Goal: Download file/media

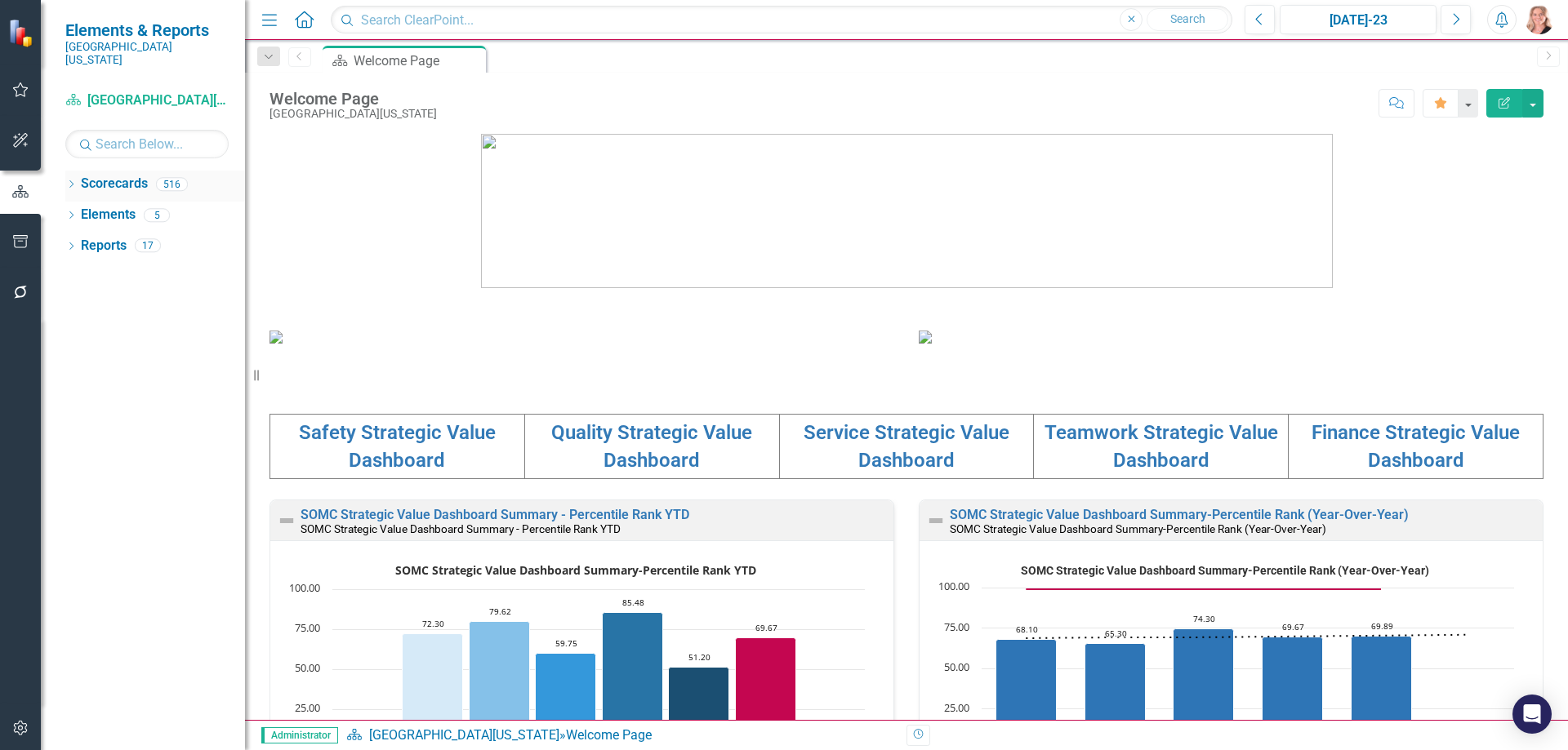
click at [70, 182] on icon "Dropdown" at bounding box center [71, 186] width 12 height 9
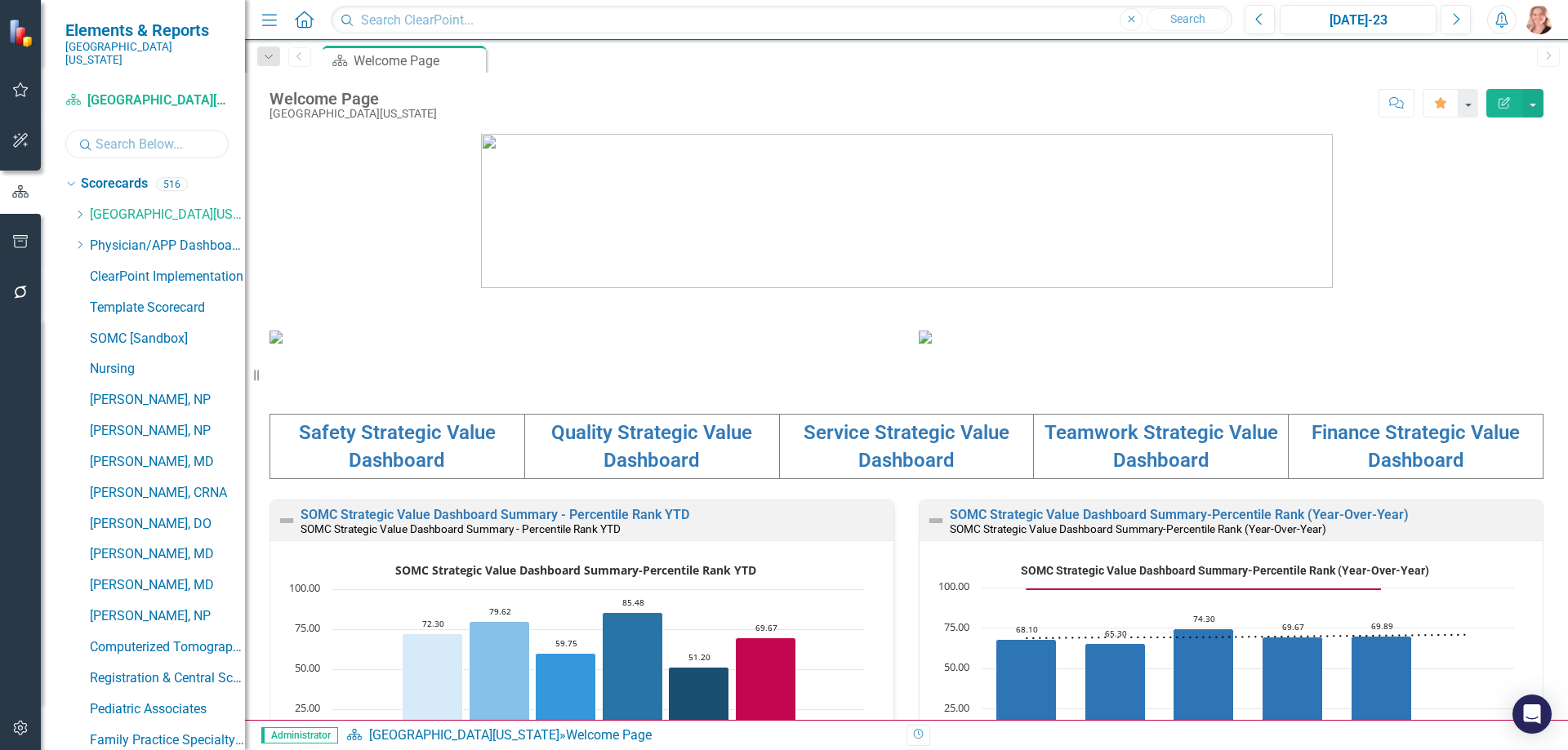
click at [156, 136] on input "text" at bounding box center [146, 144] width 164 height 29
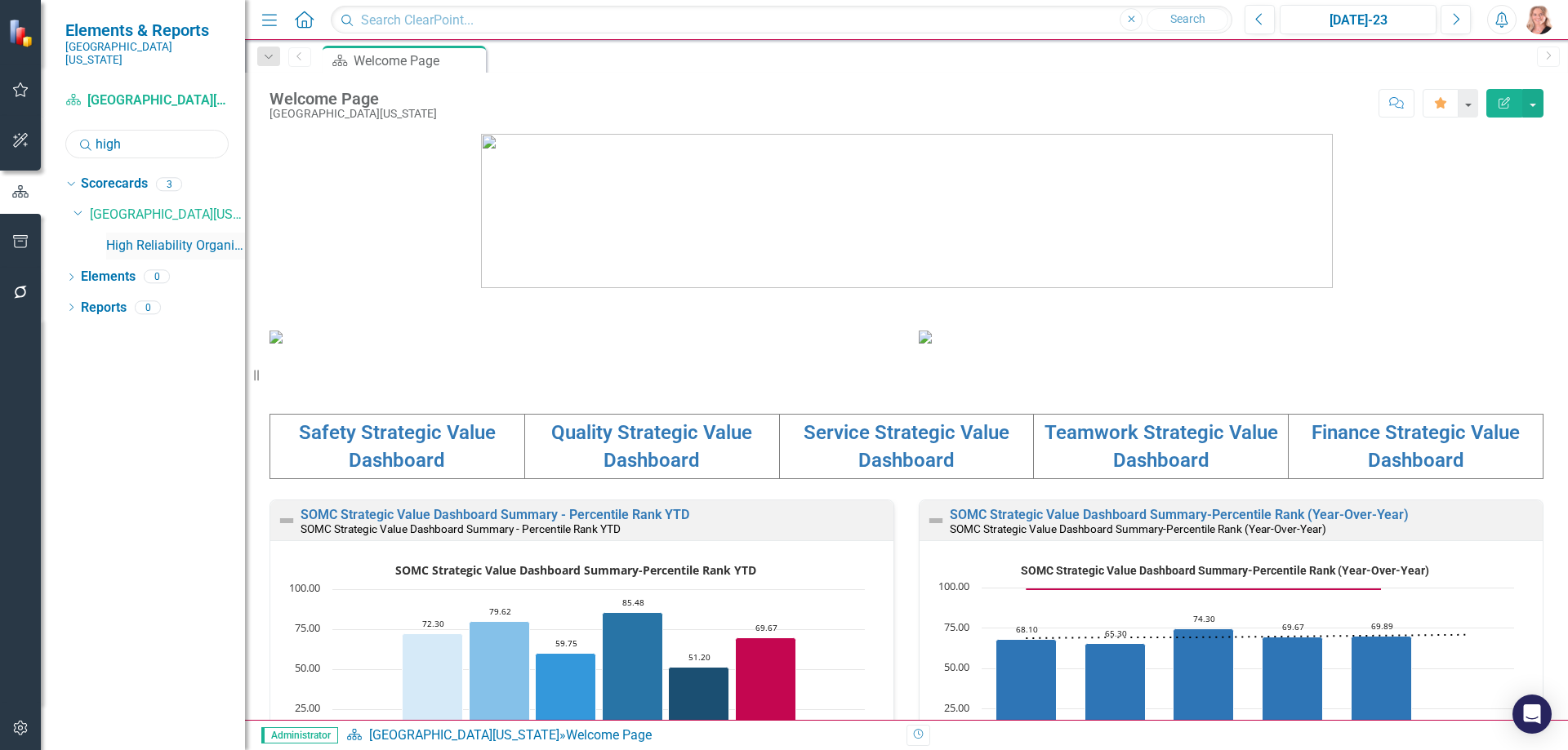
type input "high"
click at [226, 237] on link "High Reliability Organization" at bounding box center [175, 246] width 139 height 19
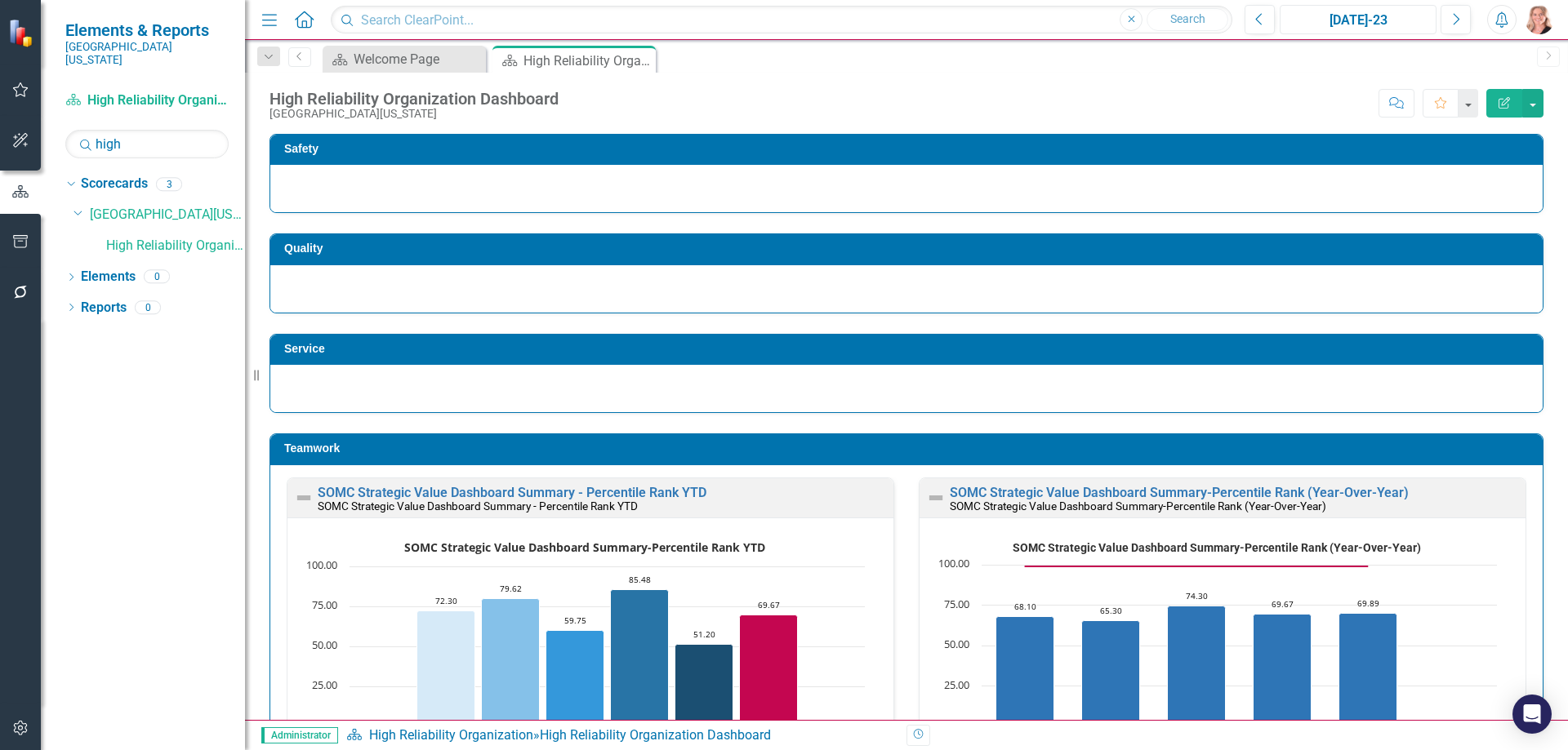
click at [1358, 25] on div "[DATE]-23" at bounding box center [1358, 21] width 145 height 20
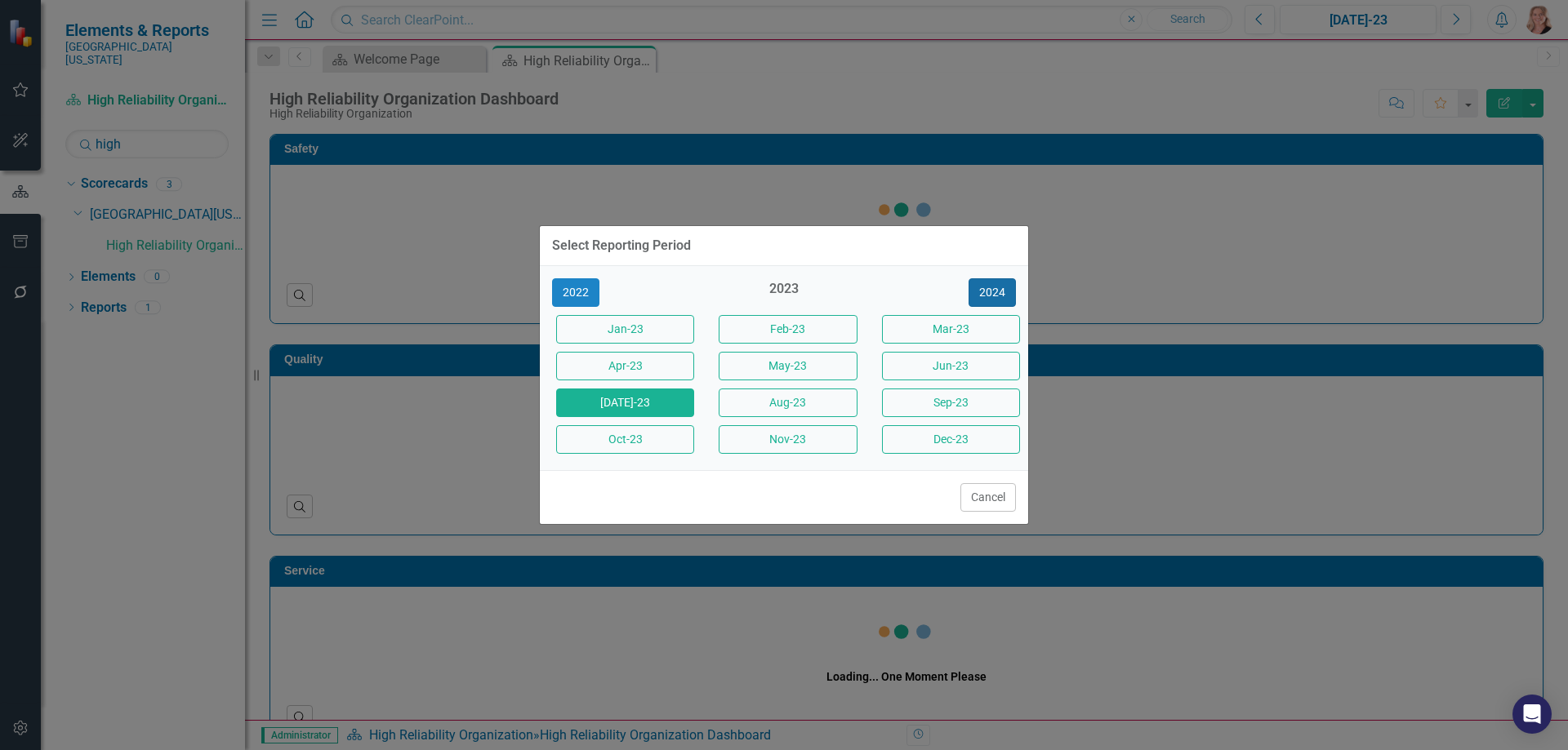
click at [994, 295] on button "2024" at bounding box center [992, 292] width 48 height 29
click at [993, 295] on button "2025" at bounding box center [992, 292] width 48 height 29
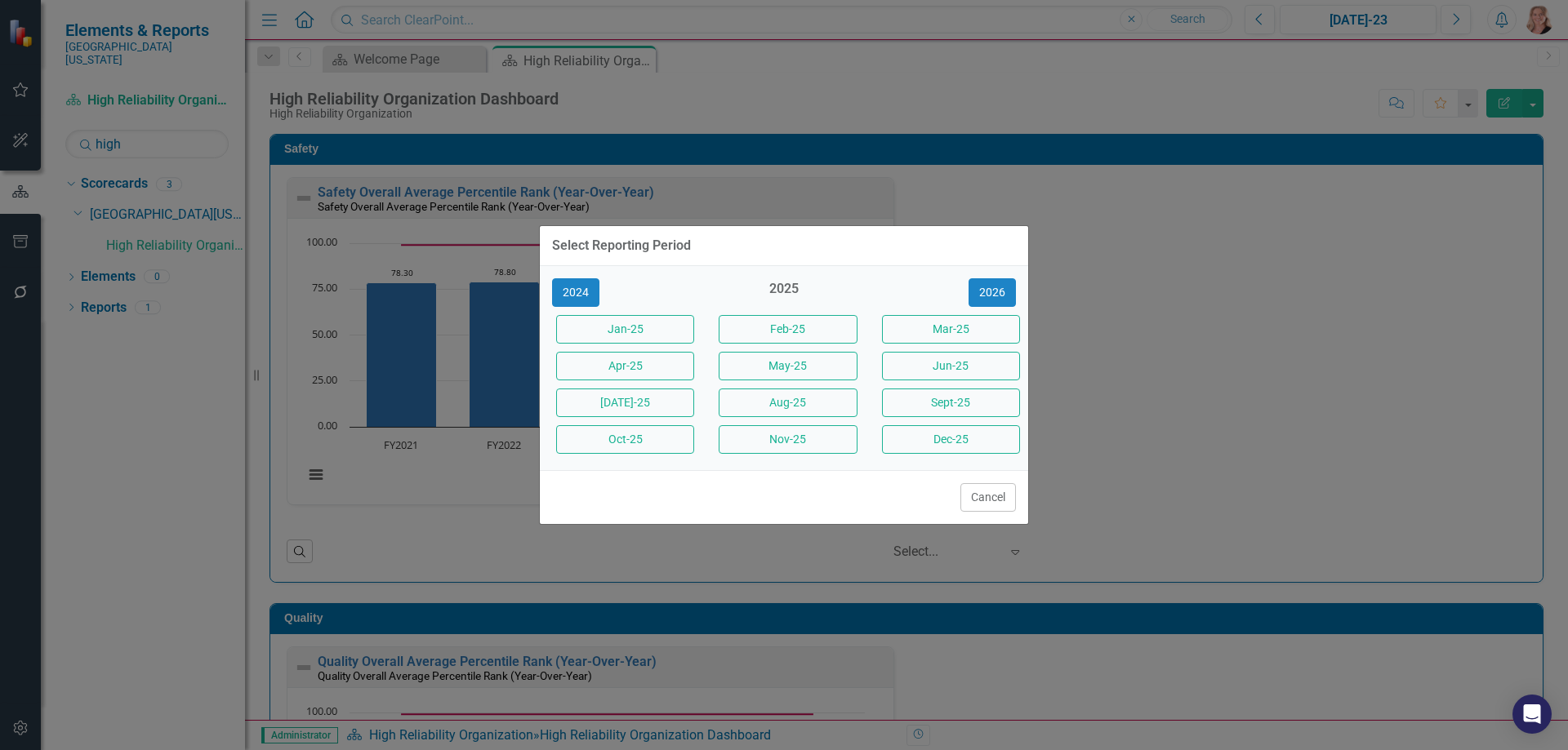
click at [606, 291] on div "2024" at bounding box center [621, 292] width 138 height 29
click at [565, 302] on button "2024" at bounding box center [576, 292] width 48 height 29
click at [957, 368] on button "Jun-24" at bounding box center [951, 366] width 138 height 29
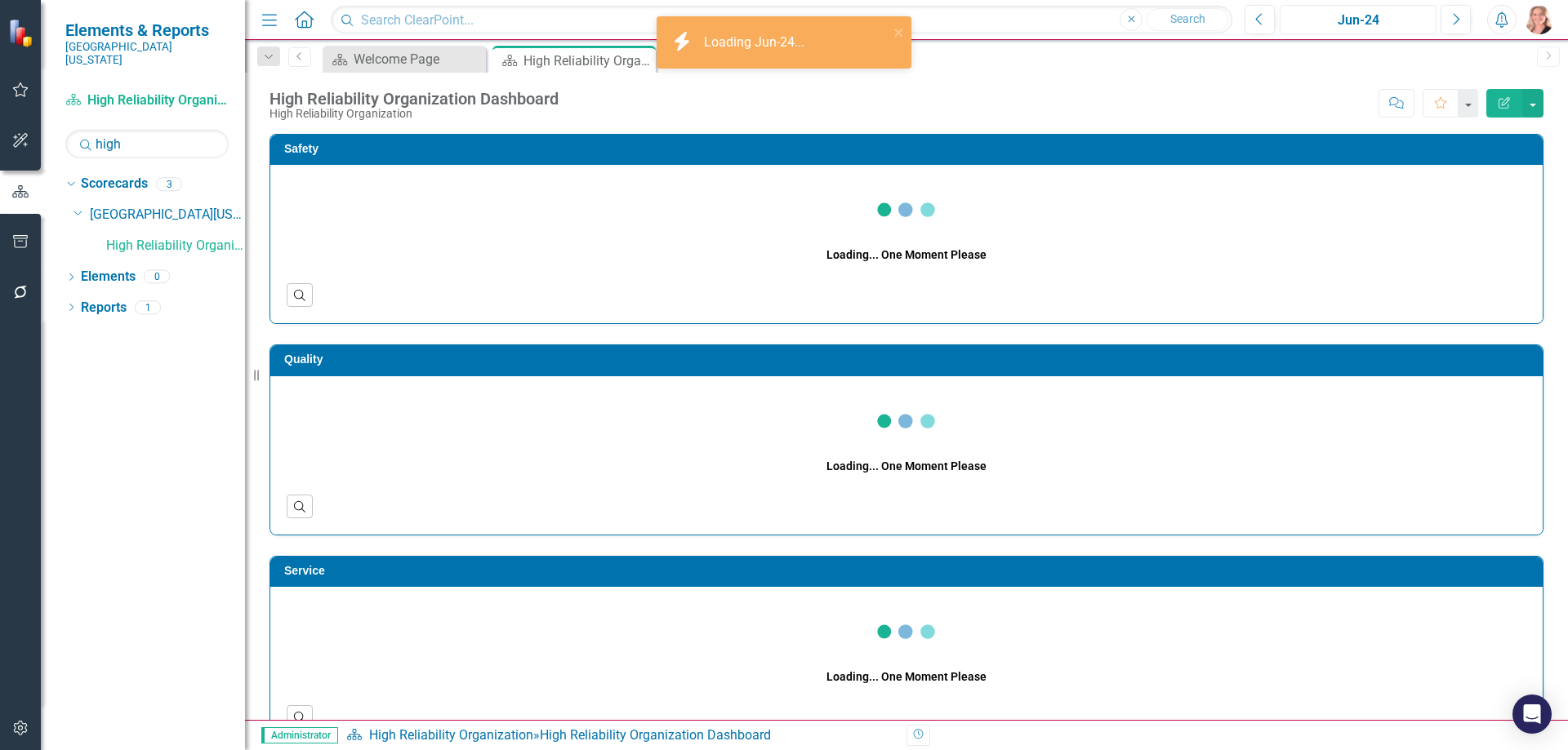
click at [1354, 25] on div "Jun-24" at bounding box center [1358, 21] width 145 height 20
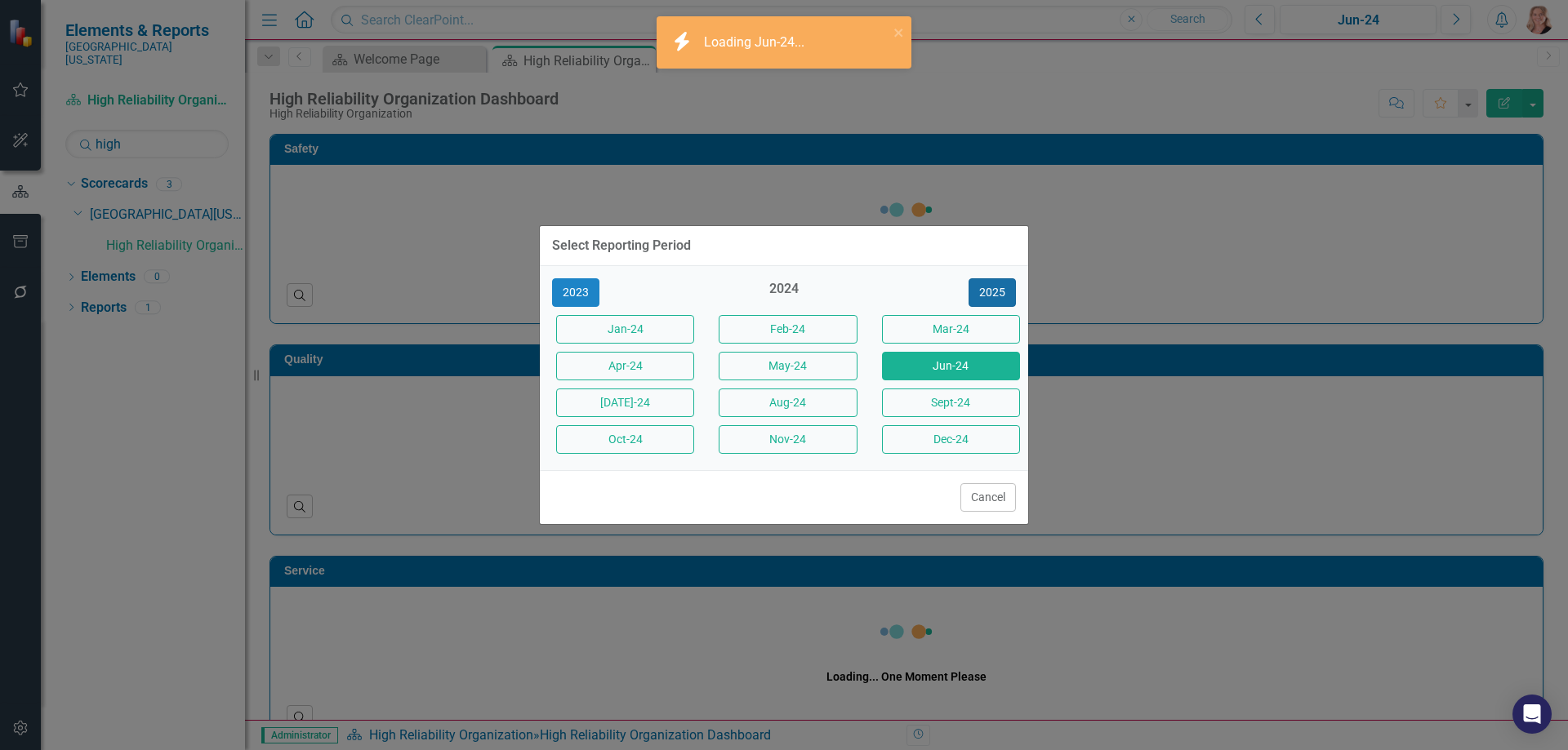
click at [989, 293] on button "2025" at bounding box center [992, 292] width 48 height 29
click at [936, 368] on button "Jun-25" at bounding box center [951, 366] width 138 height 29
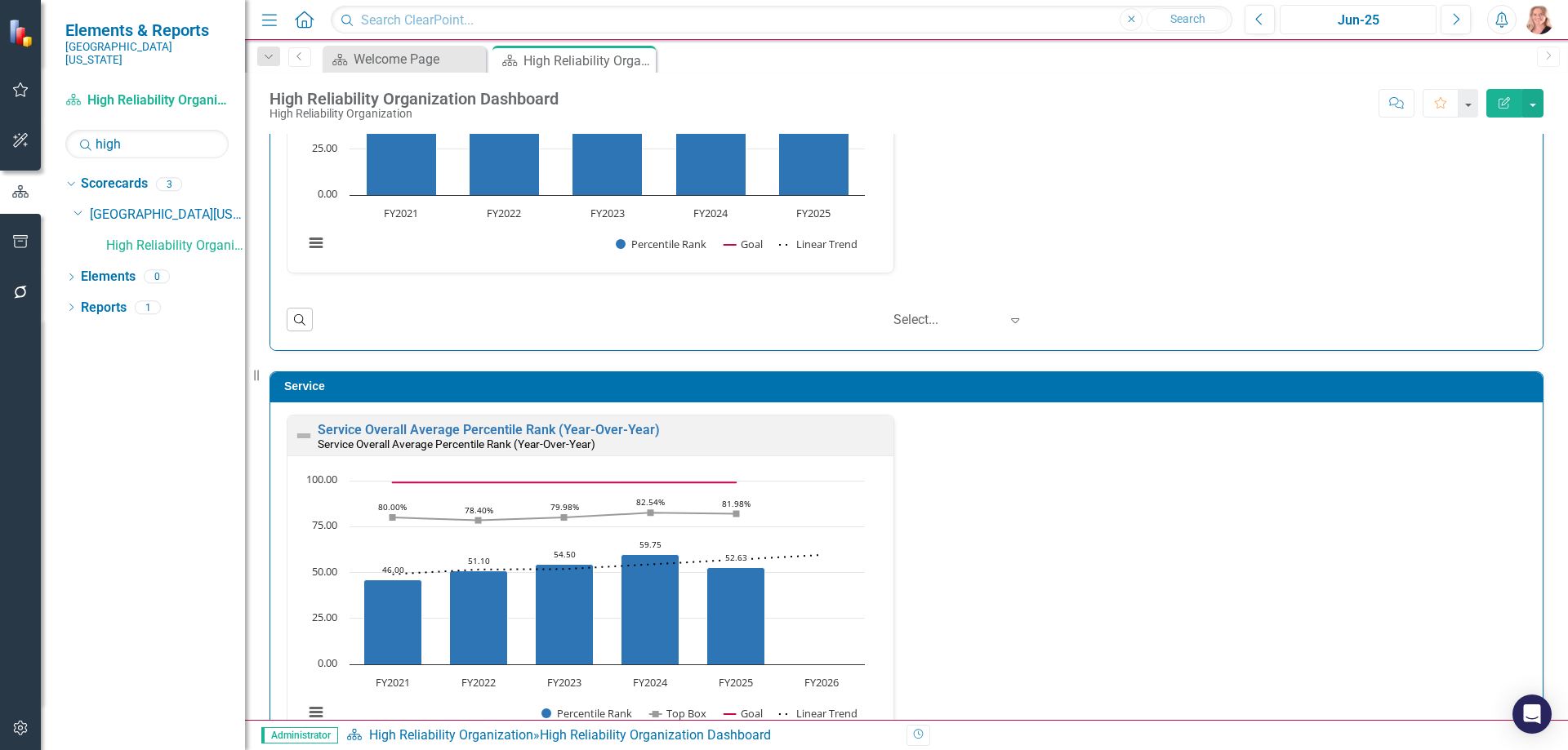
scroll to position [734, 0]
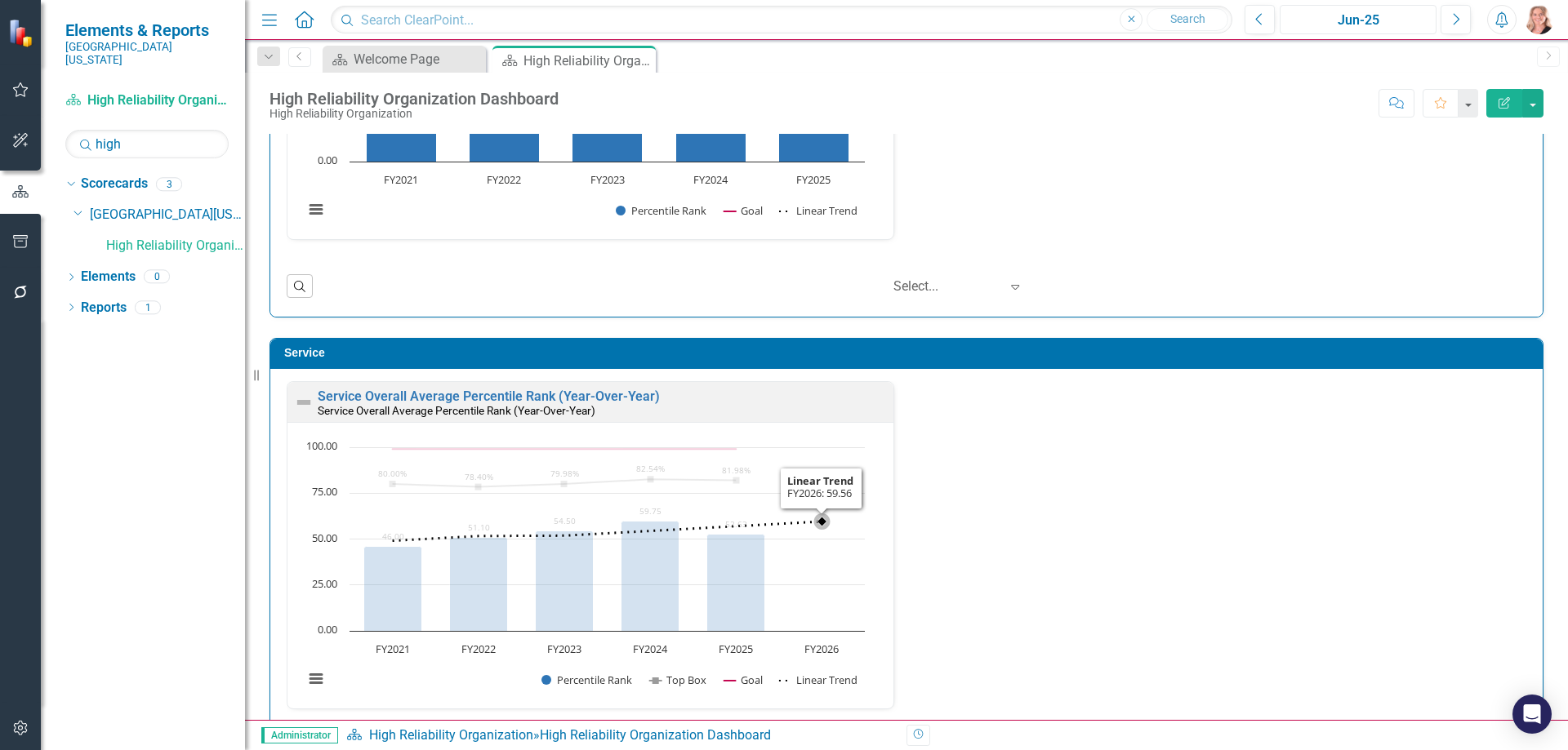
click at [842, 554] on rect "Interactive chart" at bounding box center [584, 572] width 577 height 265
click at [841, 554] on rect "Interactive chart" at bounding box center [584, 572] width 577 height 265
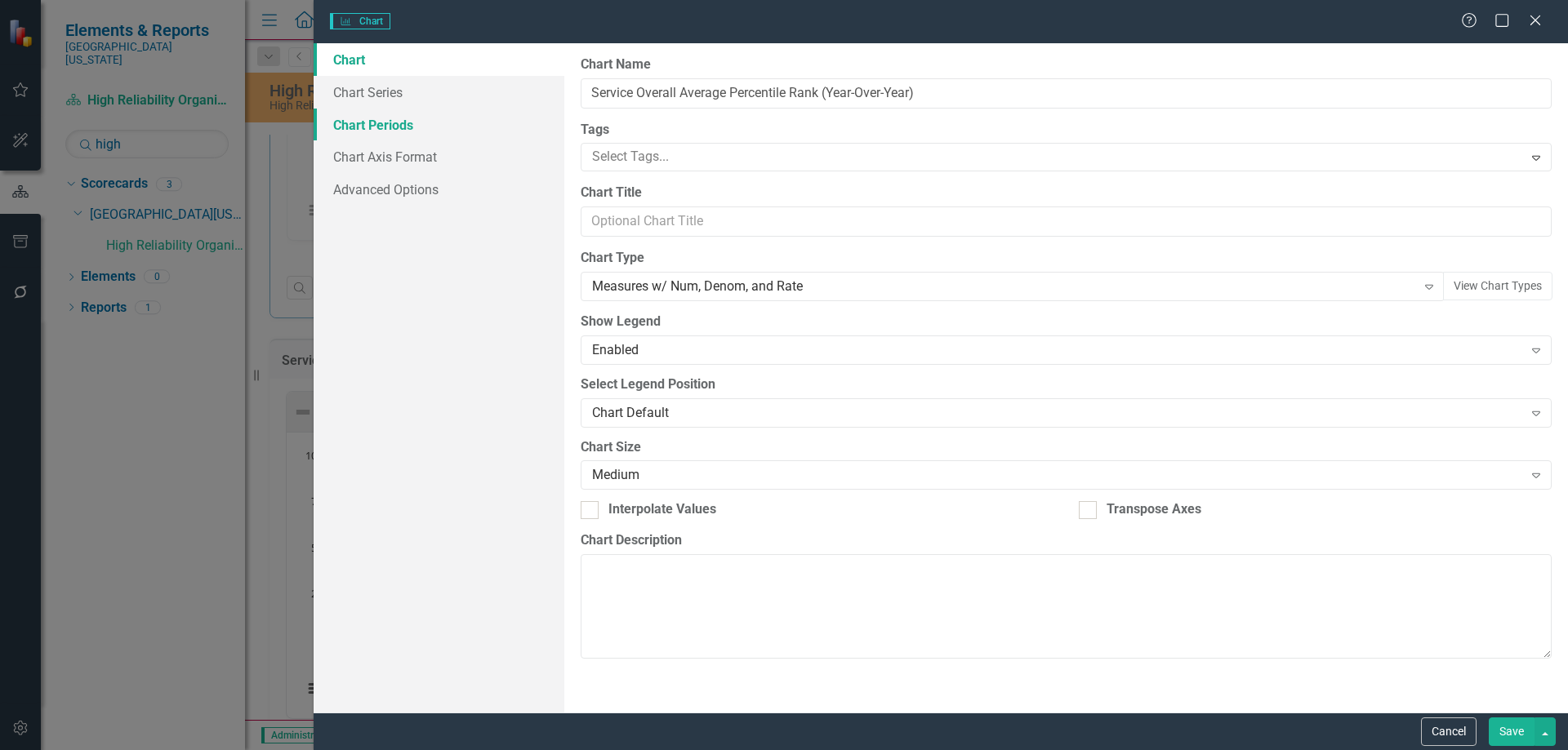
click at [394, 131] on link "Chart Periods" at bounding box center [439, 125] width 251 height 33
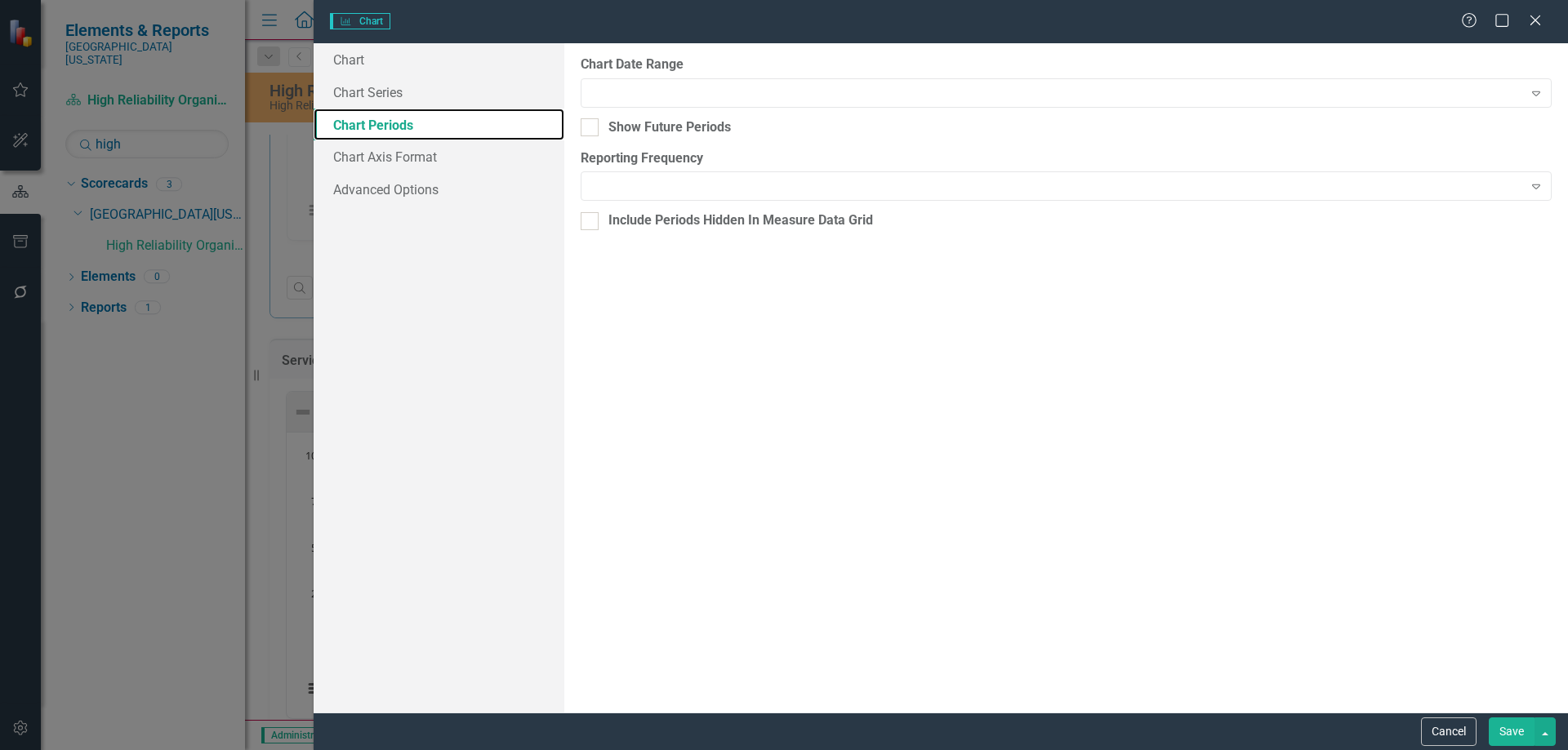
checkbox input "true"
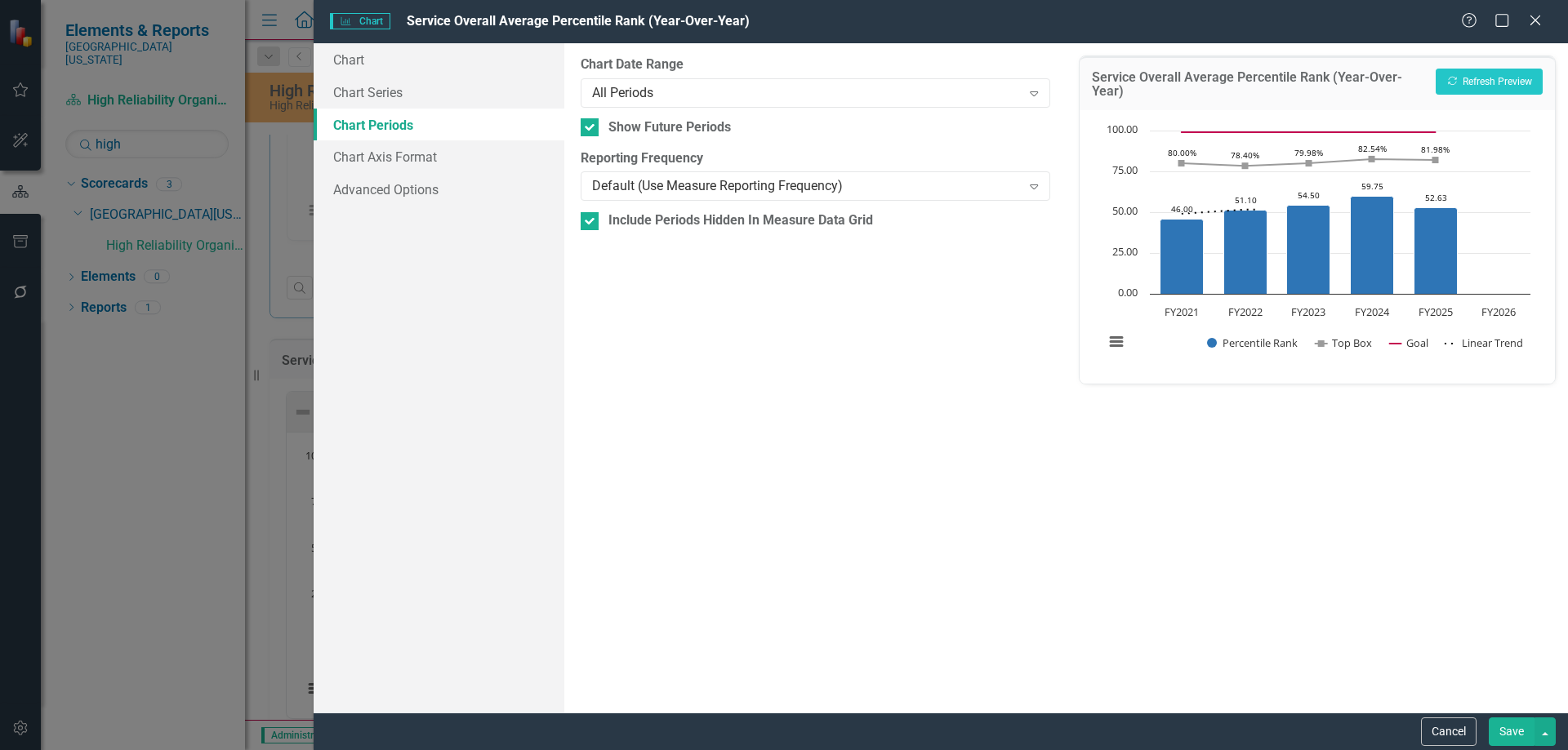
click at [588, 127] on input "Show Future Periods" at bounding box center [585, 123] width 11 height 11
checkbox input "false"
click at [1503, 733] on button "Save" at bounding box center [1511, 731] width 46 height 29
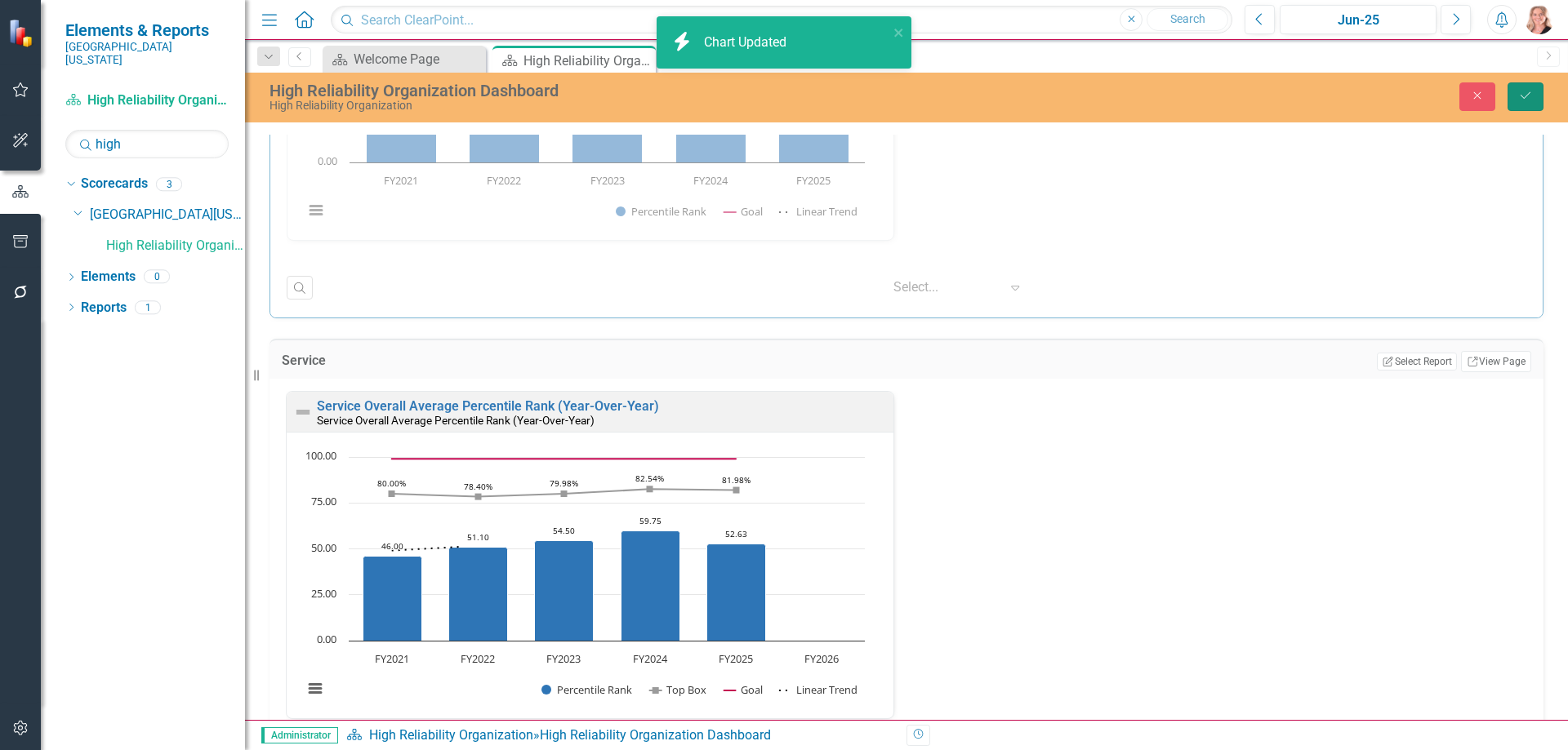
click at [1531, 97] on icon "Save" at bounding box center [1525, 95] width 15 height 12
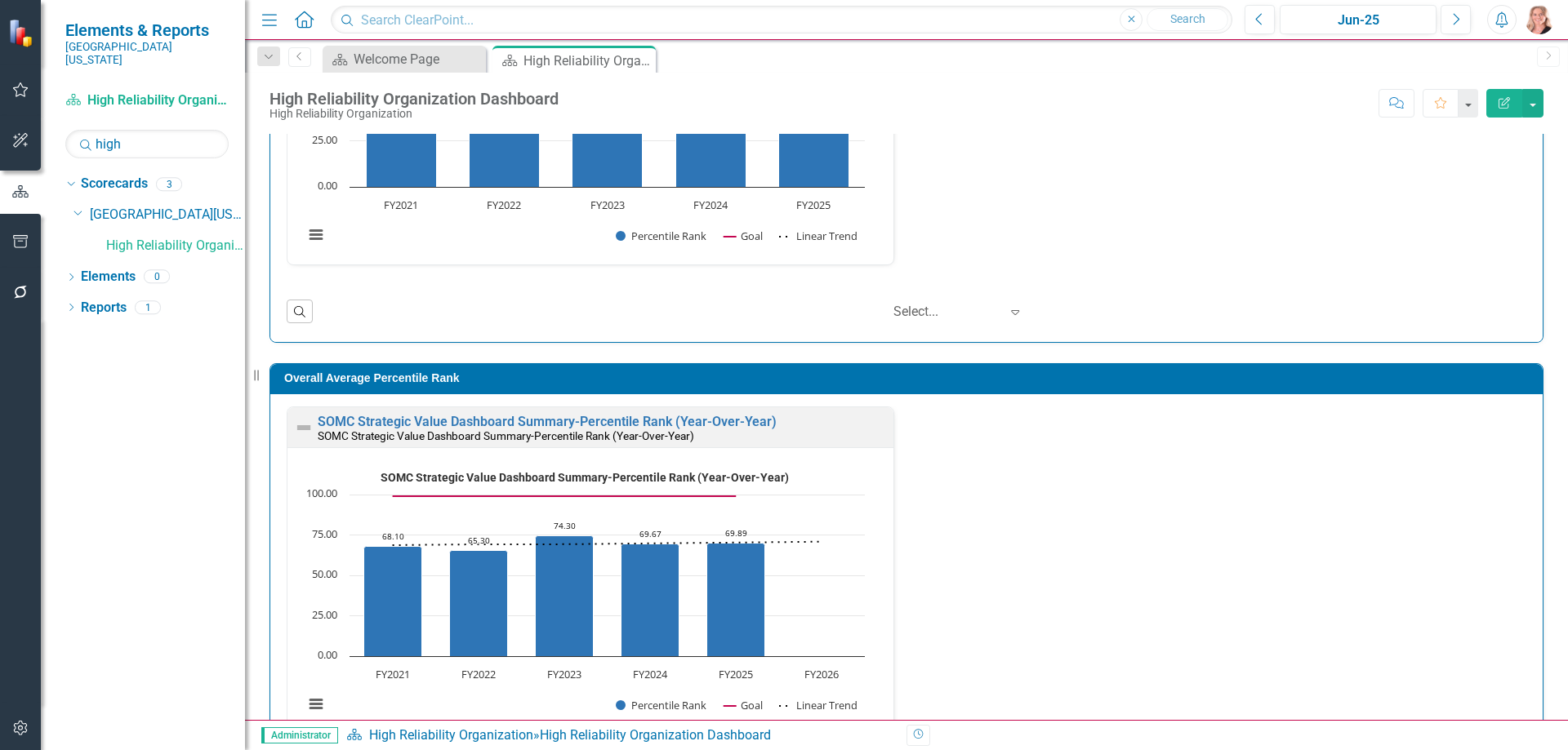
scroll to position [2203, 0]
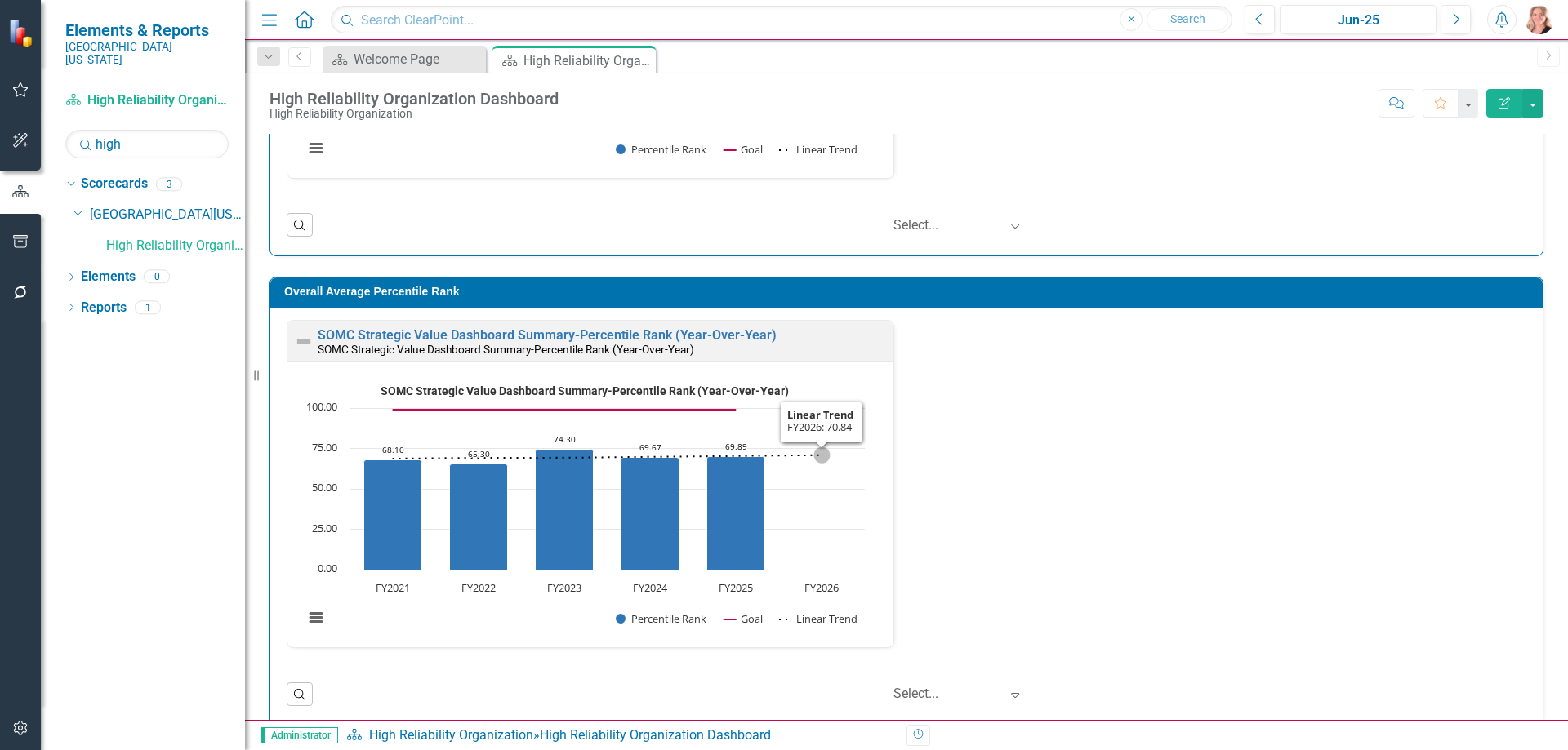
click at [822, 501] on rect "Interactive chart" at bounding box center [584, 510] width 577 height 265
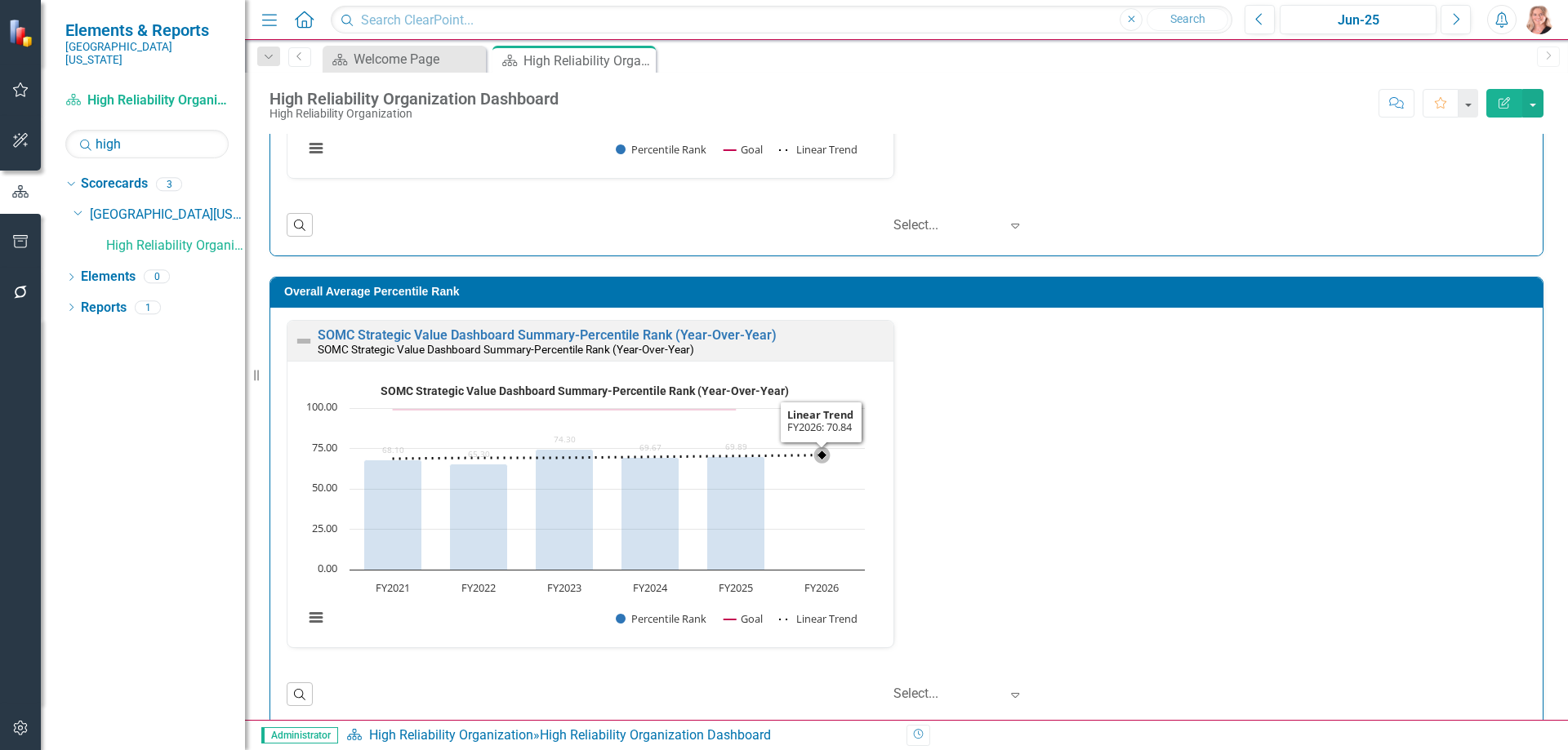
click at [822, 501] on rect "Interactive chart" at bounding box center [584, 510] width 577 height 265
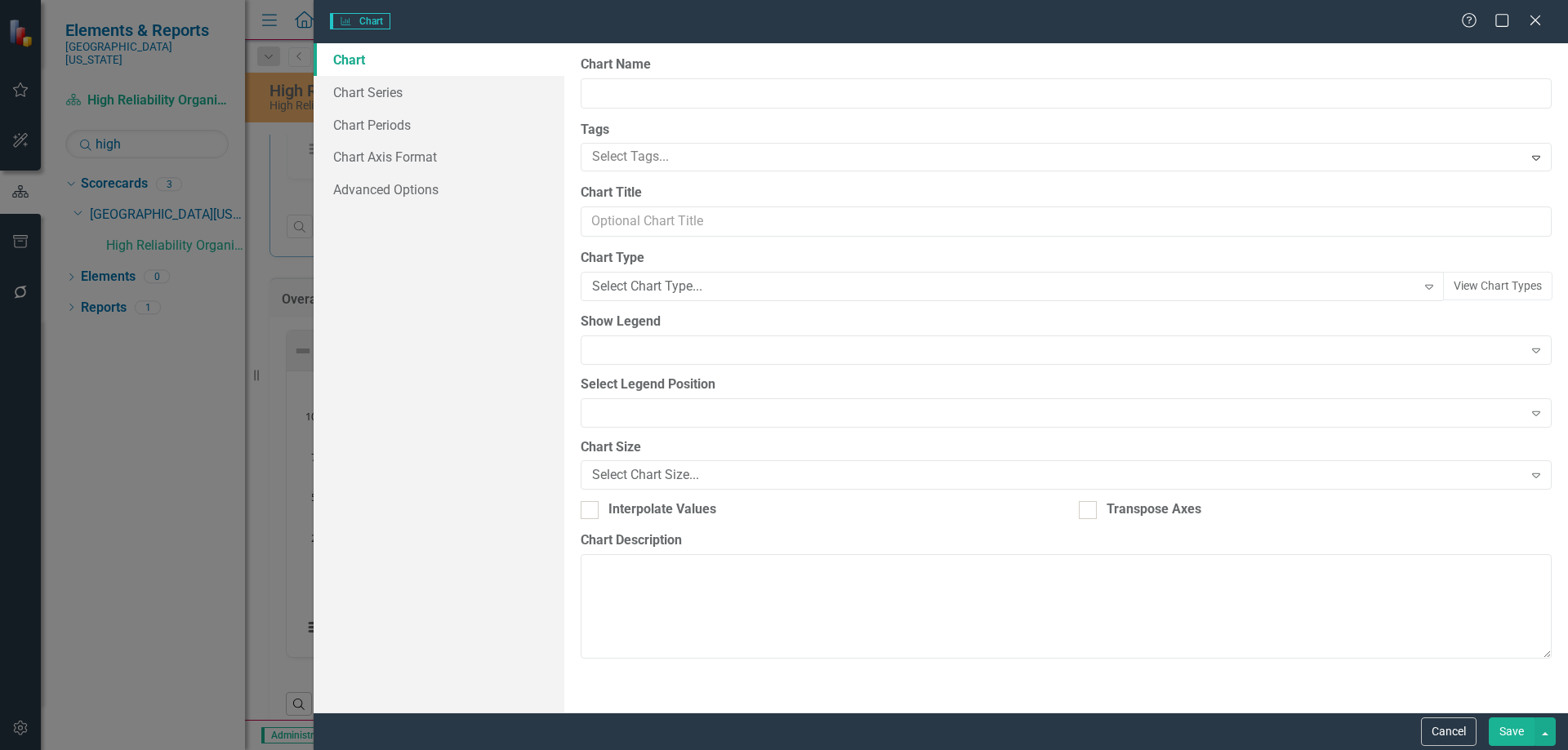
click at [390, 127] on div "Charts Chart Help Maximize Close Chart Chart Series Chart Periods Chart Axis Fo…" at bounding box center [784, 375] width 1568 height 750
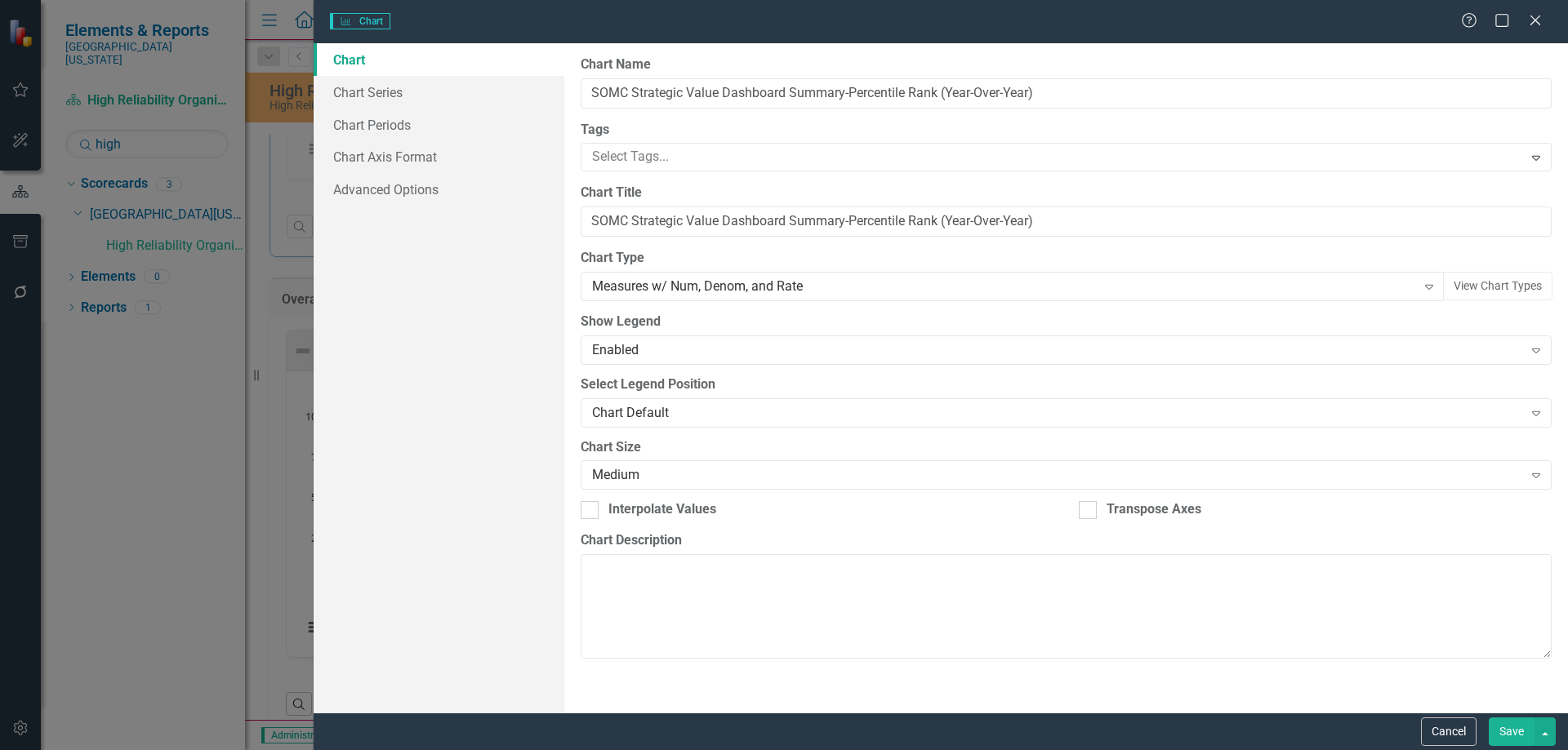
type input "SOMC Strategic Value Dashboard Summary-Percentile Rank (Year-Over-Year)"
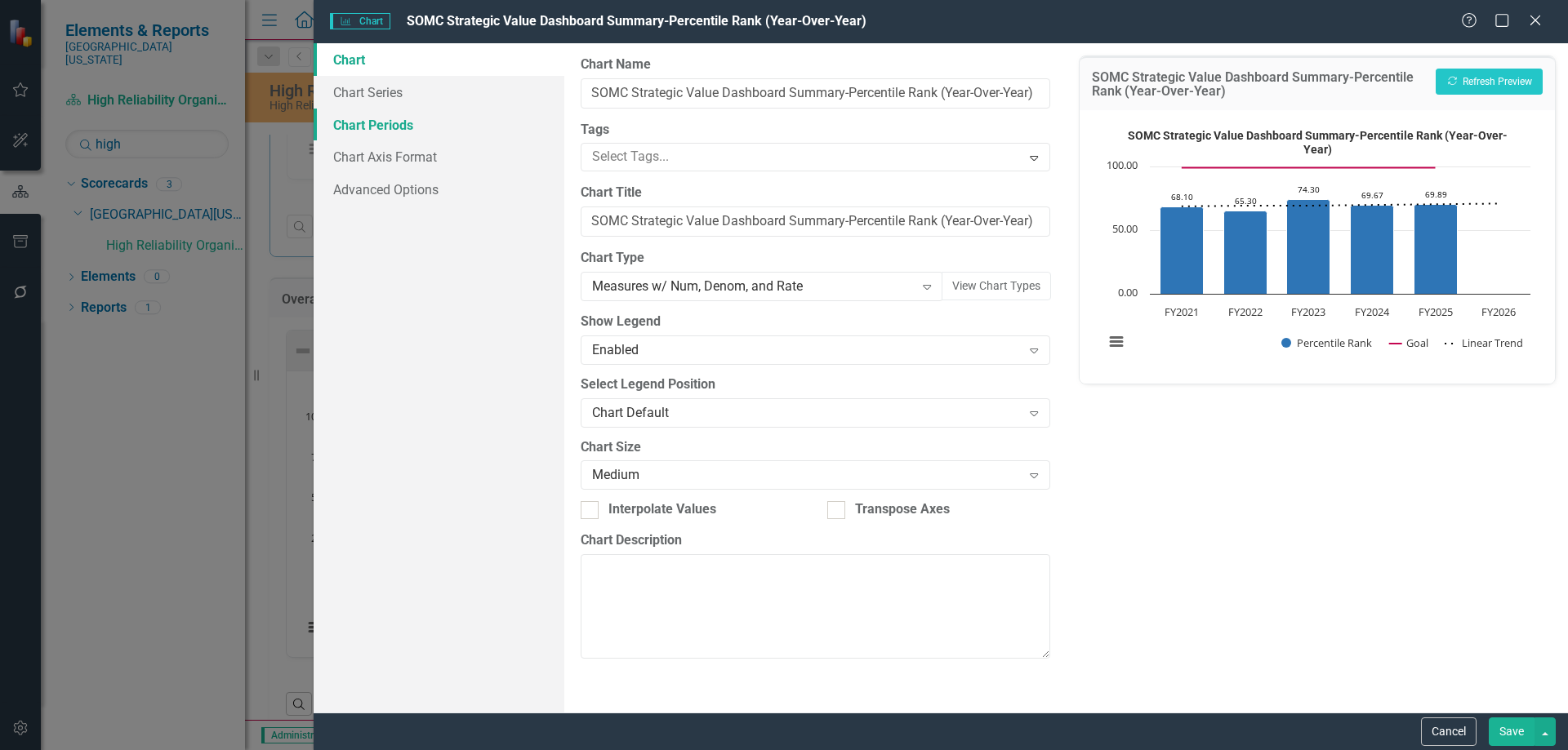
click at [390, 122] on link "Chart Periods" at bounding box center [439, 125] width 251 height 33
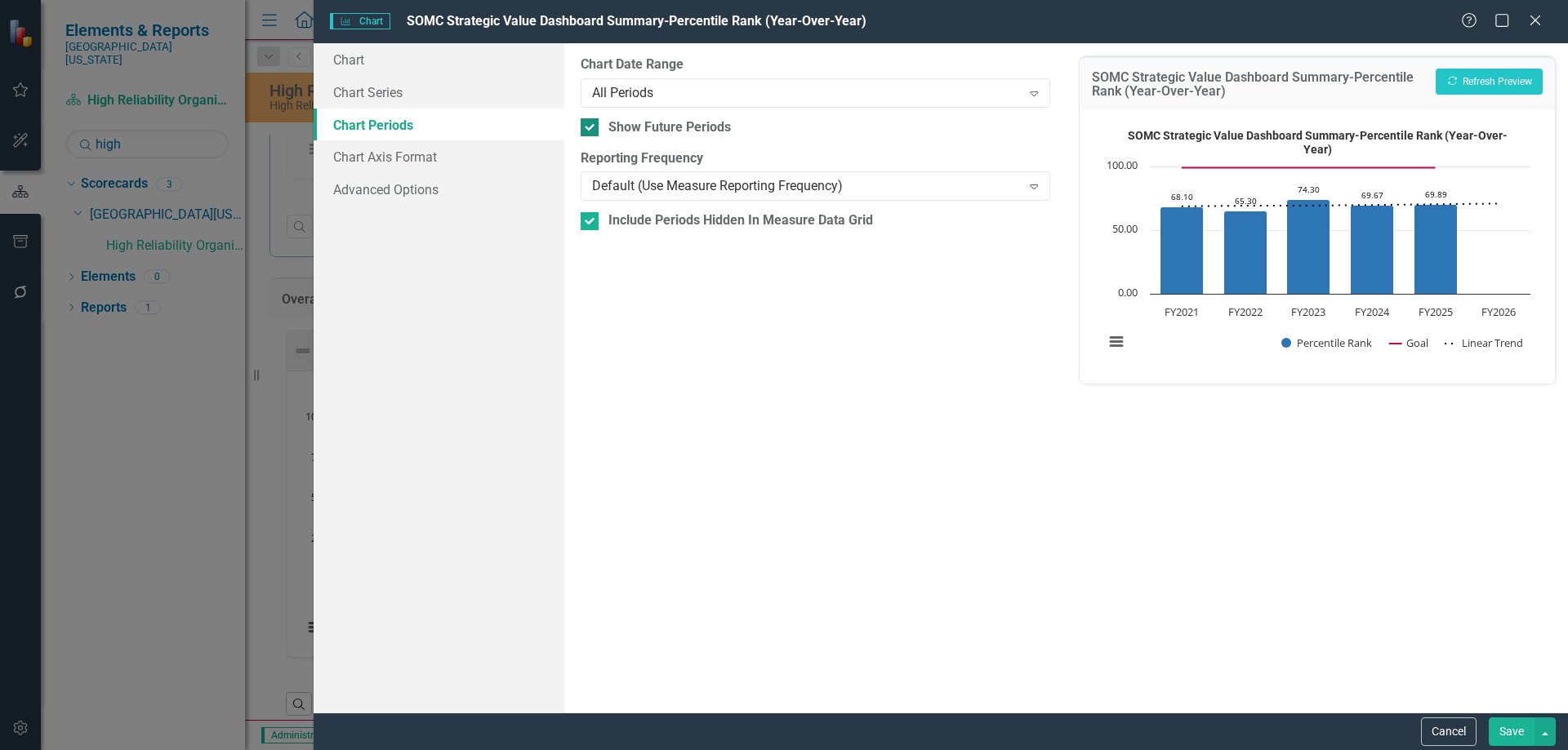
click at [583, 134] on div at bounding box center [589, 127] width 18 height 18
click at [583, 129] on input "Show Future Periods" at bounding box center [585, 123] width 11 height 11
checkbox input "false"
click at [1513, 734] on button "Save" at bounding box center [1511, 731] width 46 height 29
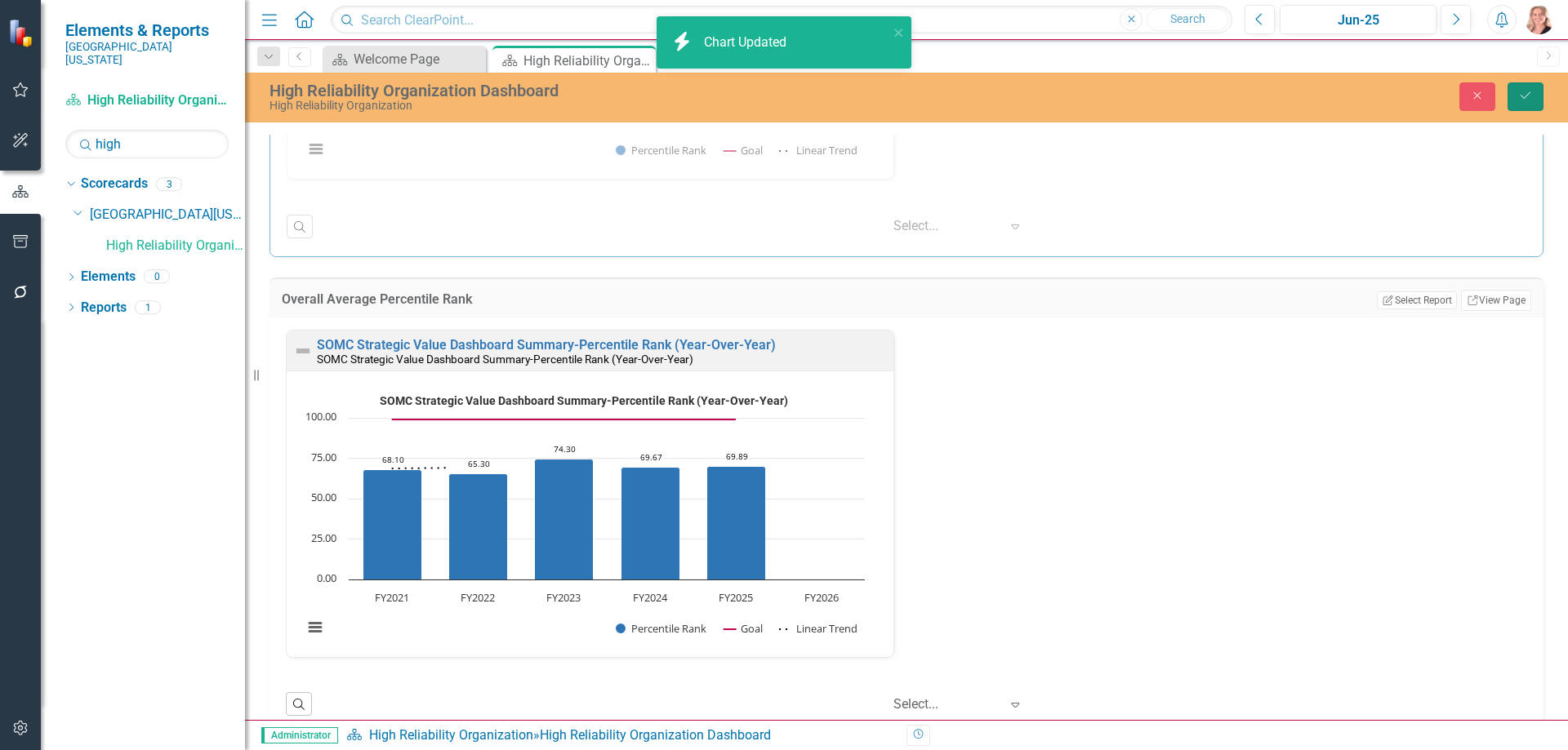
click at [1530, 97] on icon "Save" at bounding box center [1525, 95] width 15 height 12
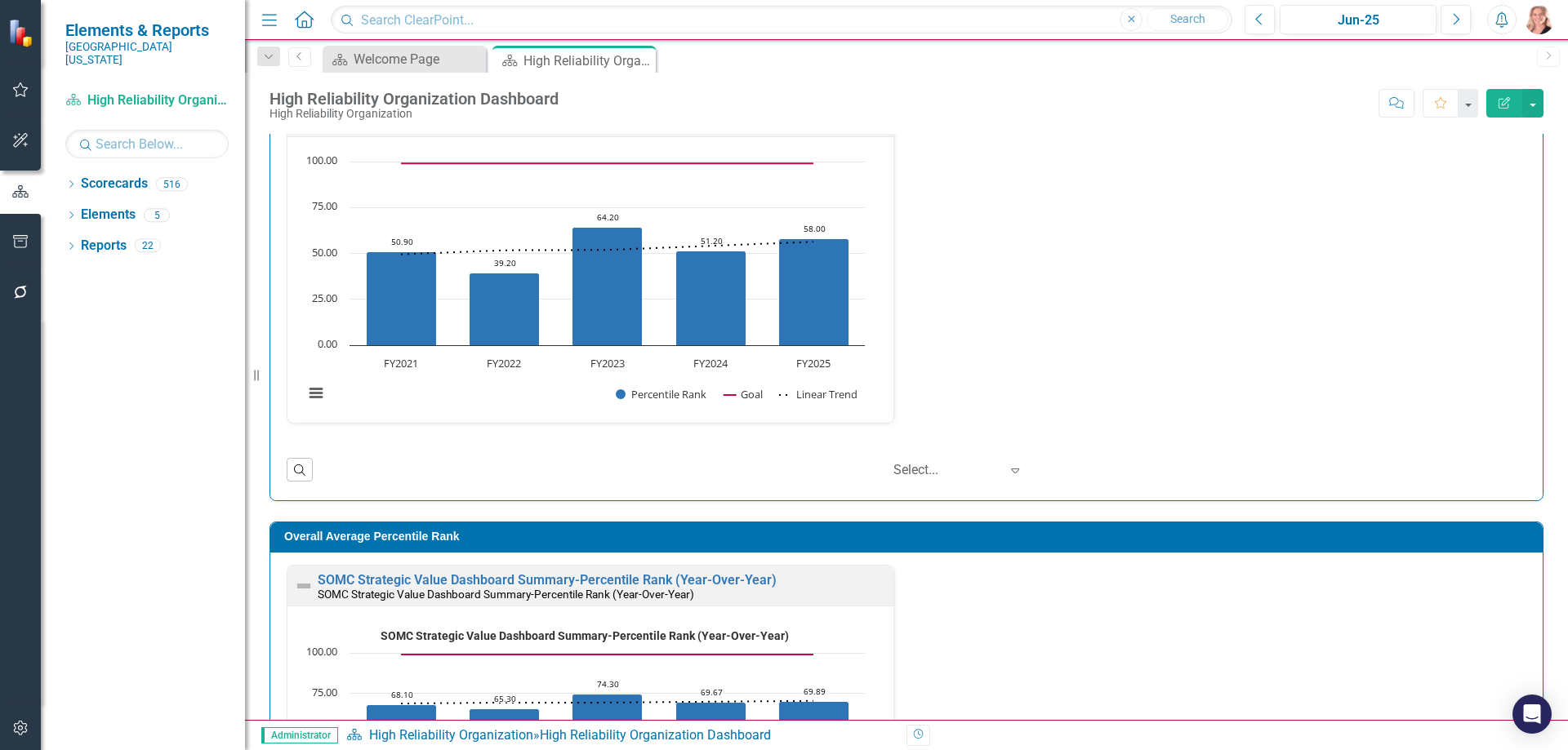
scroll to position [2225, 0]
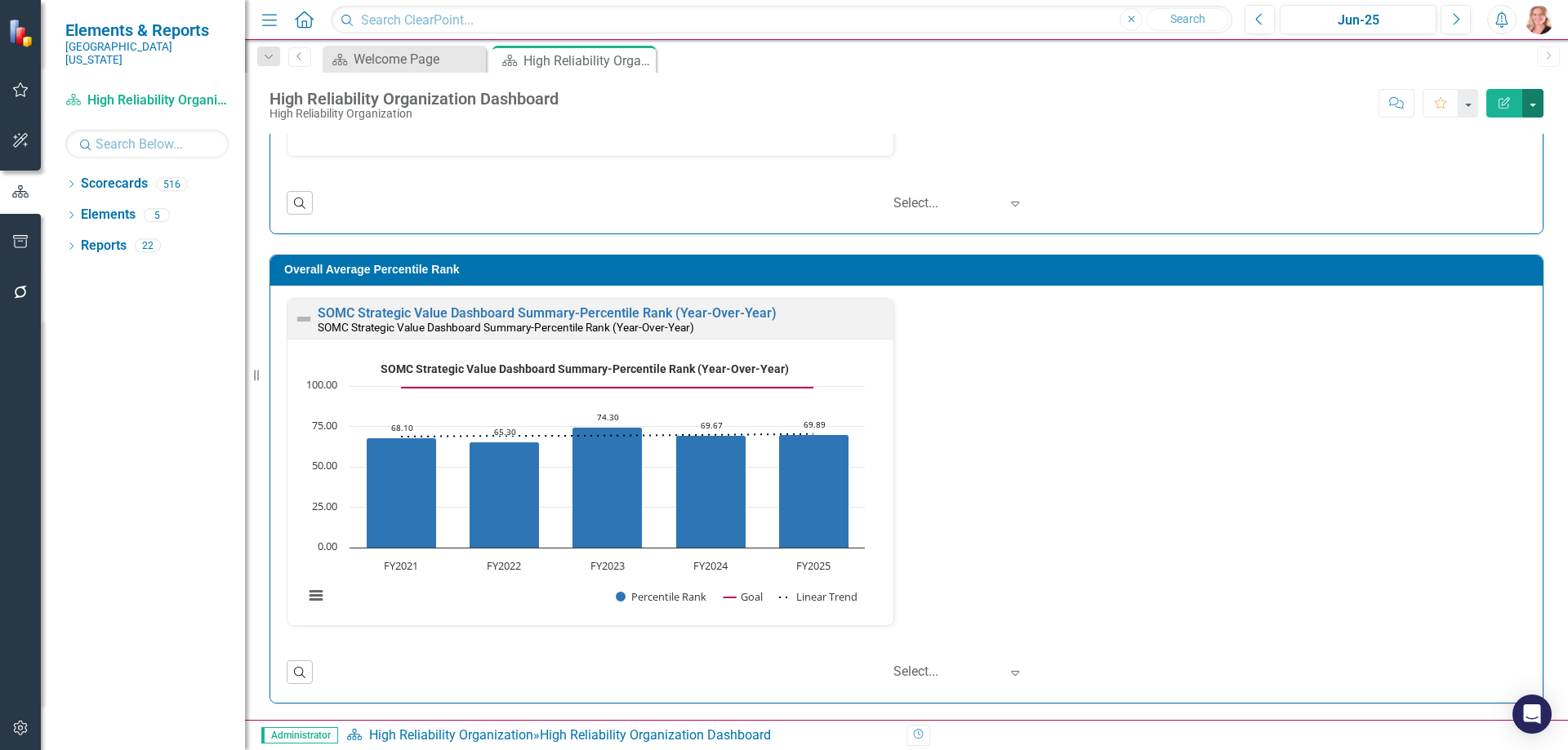
click at [1536, 99] on button "button" at bounding box center [1533, 103] width 21 height 29
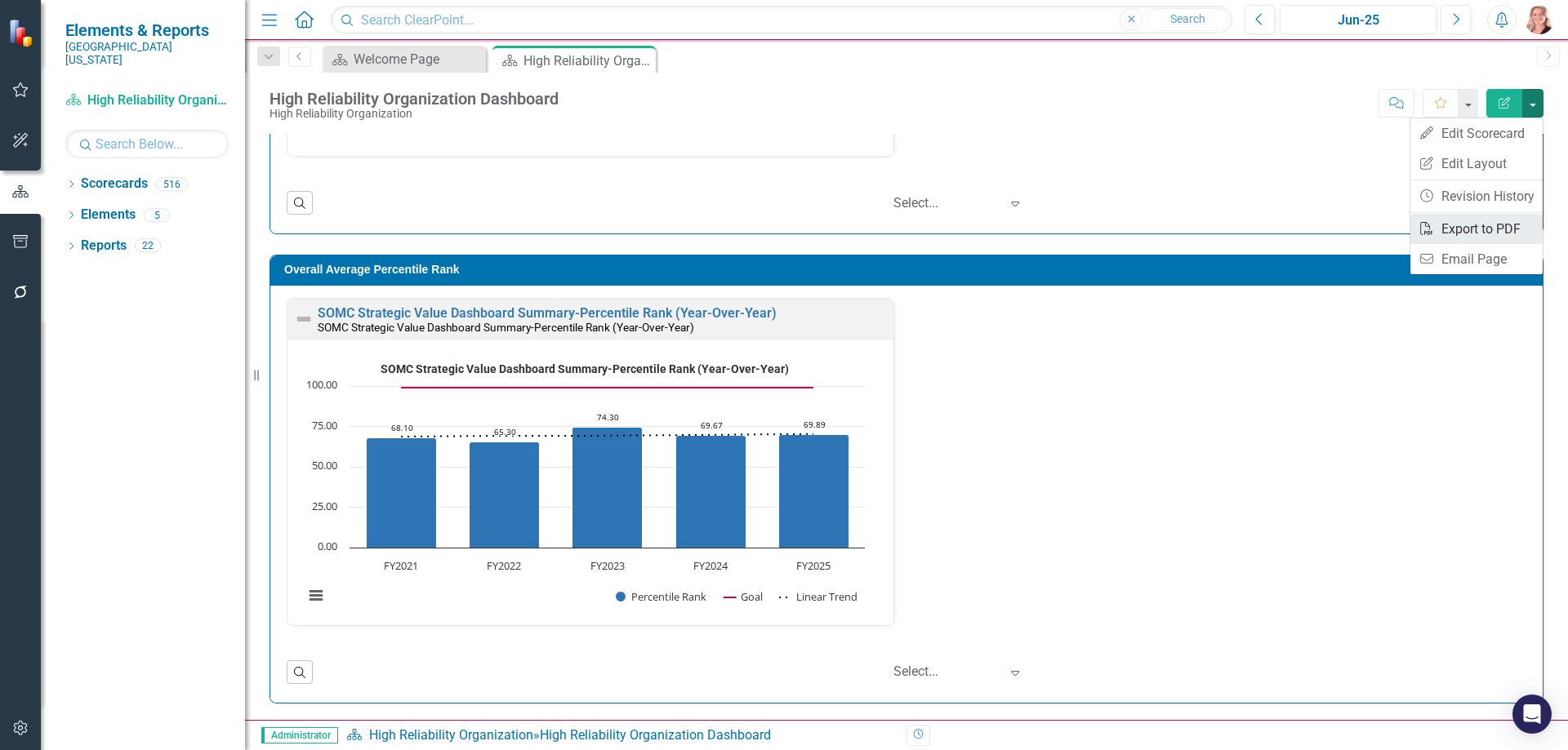
click at [1455, 237] on link "PDF Export to PDF" at bounding box center [1476, 228] width 132 height 30
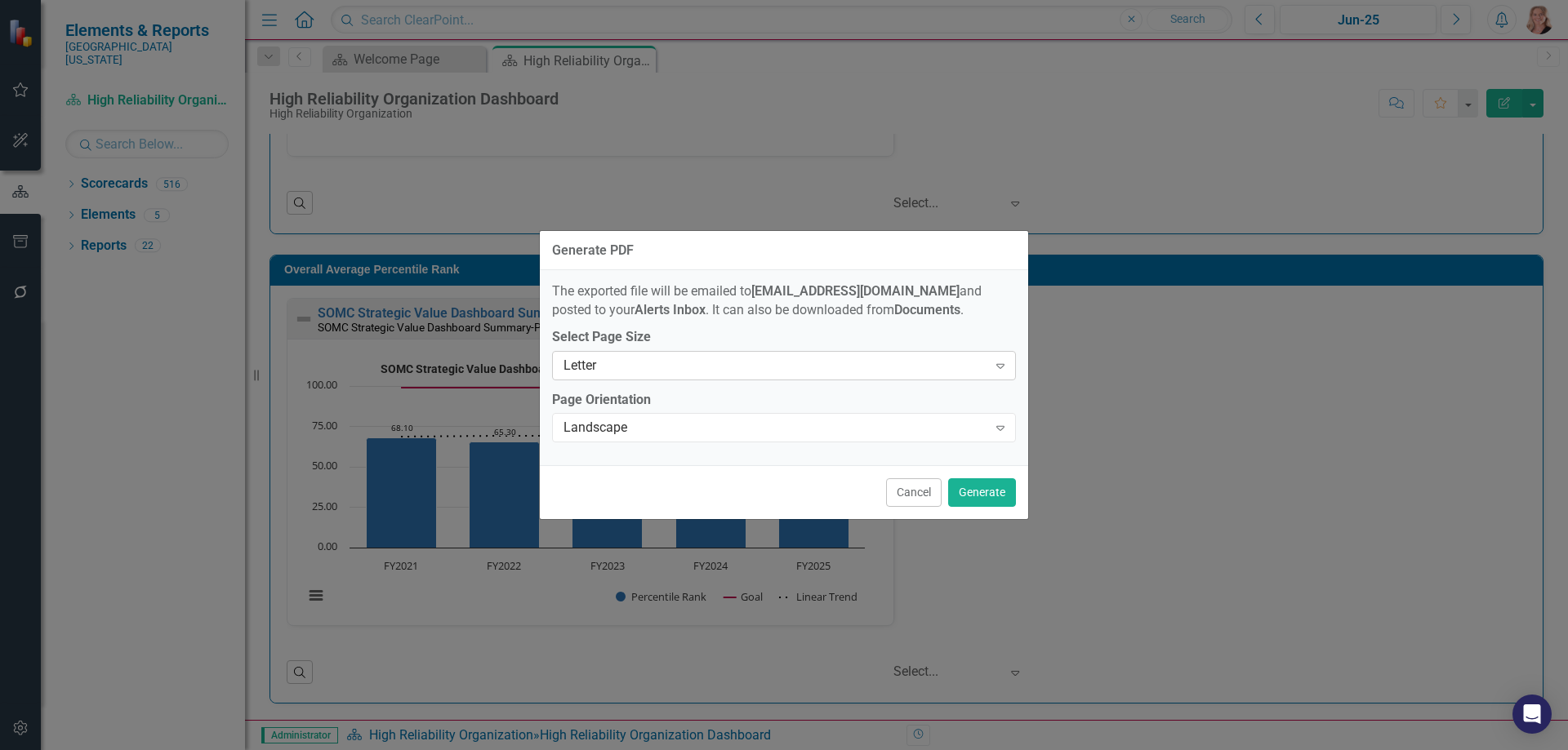
click at [762, 359] on div "Letter" at bounding box center [776, 365] width 424 height 19
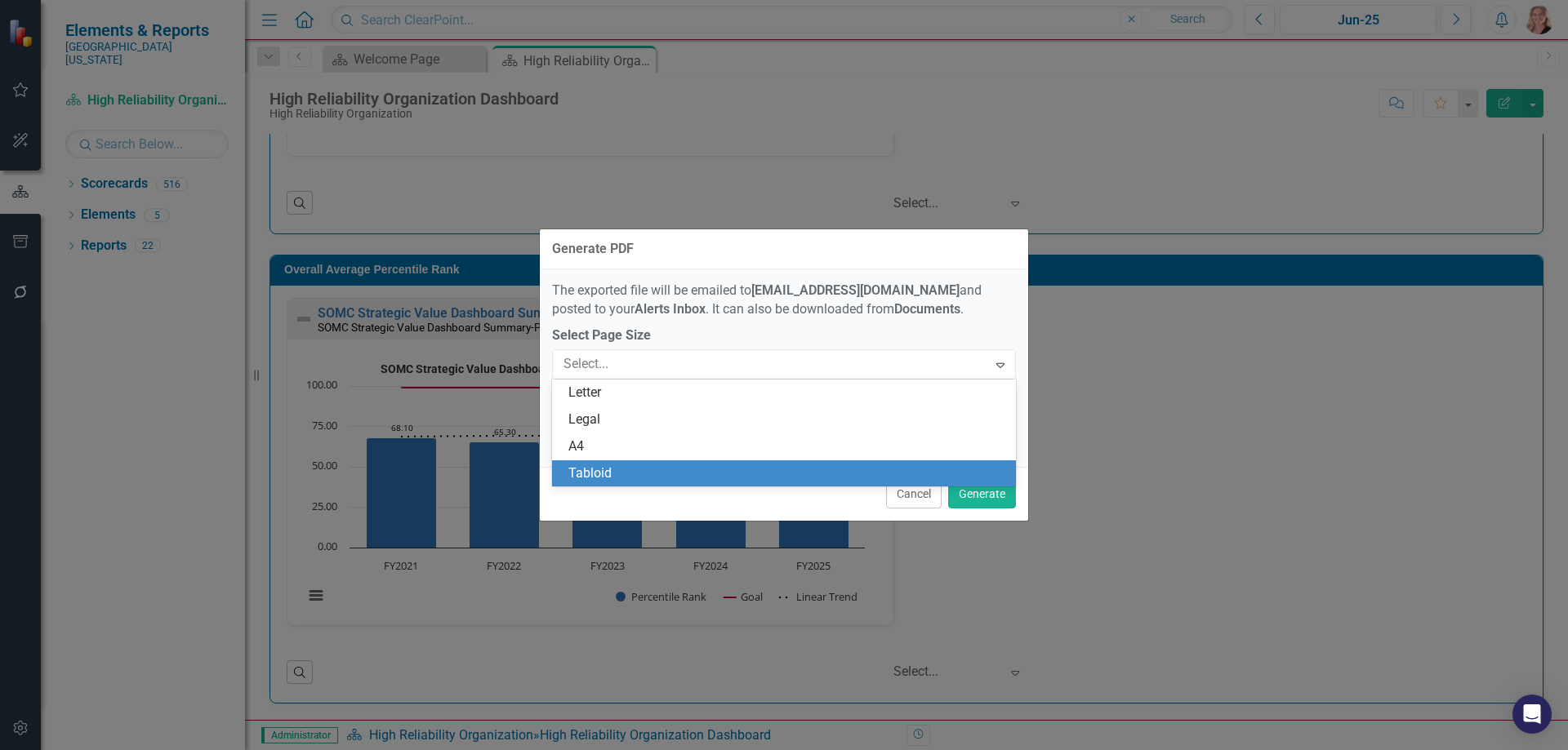
click at [629, 480] on div "Tabloid" at bounding box center [786, 473] width 438 height 19
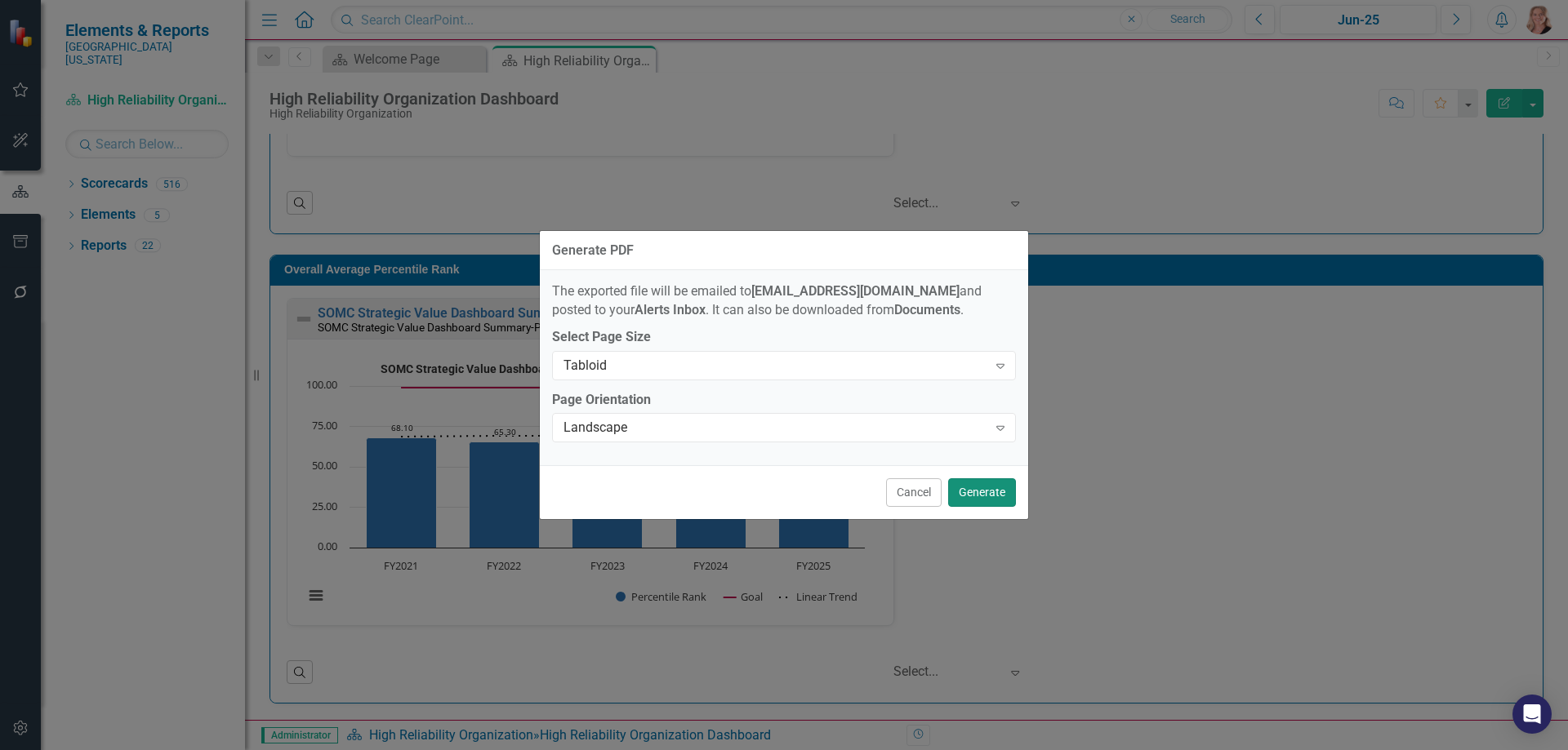
click at [1002, 506] on button "Generate" at bounding box center [981, 492] width 67 height 29
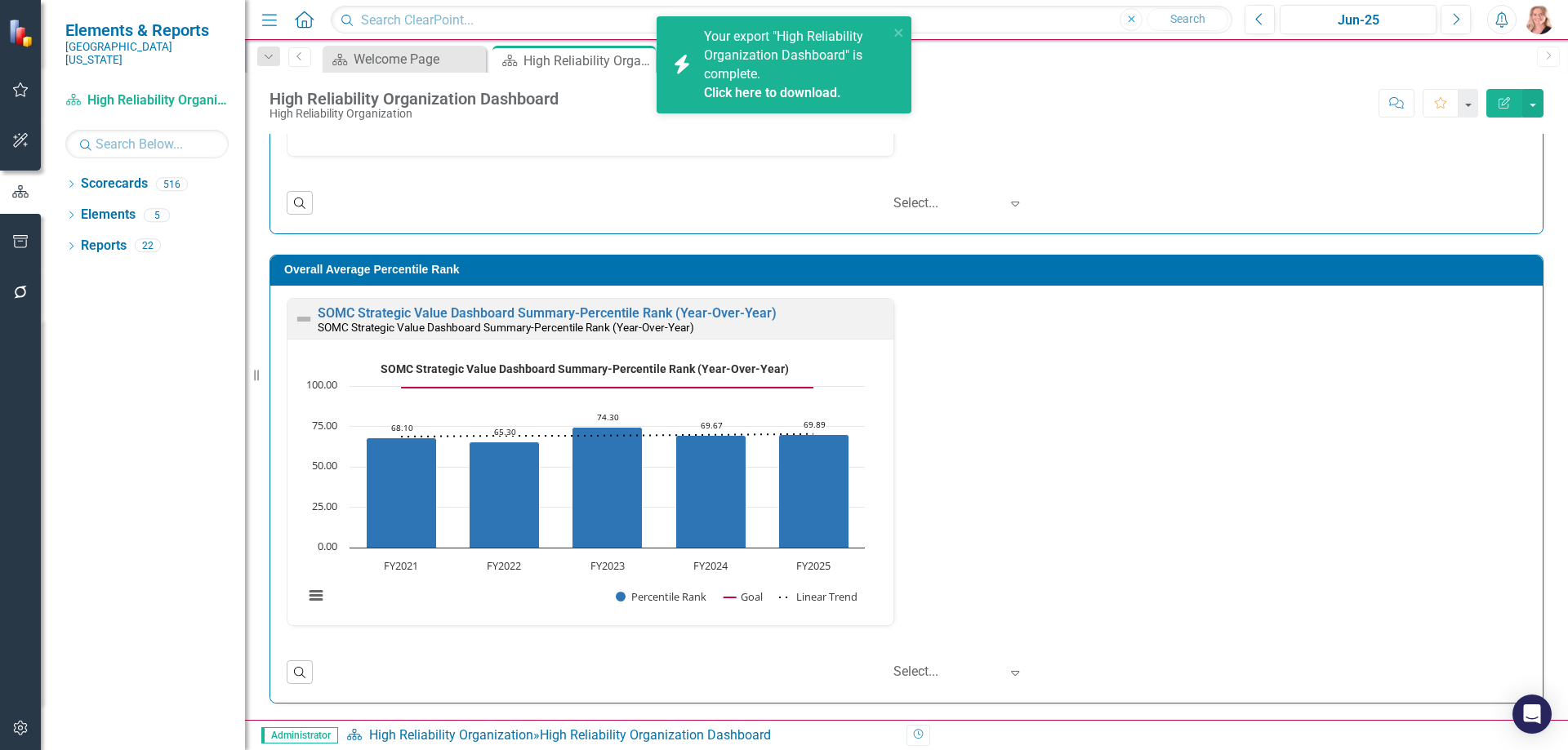
click at [754, 94] on link "Click here to download." at bounding box center [772, 92] width 137 height 16
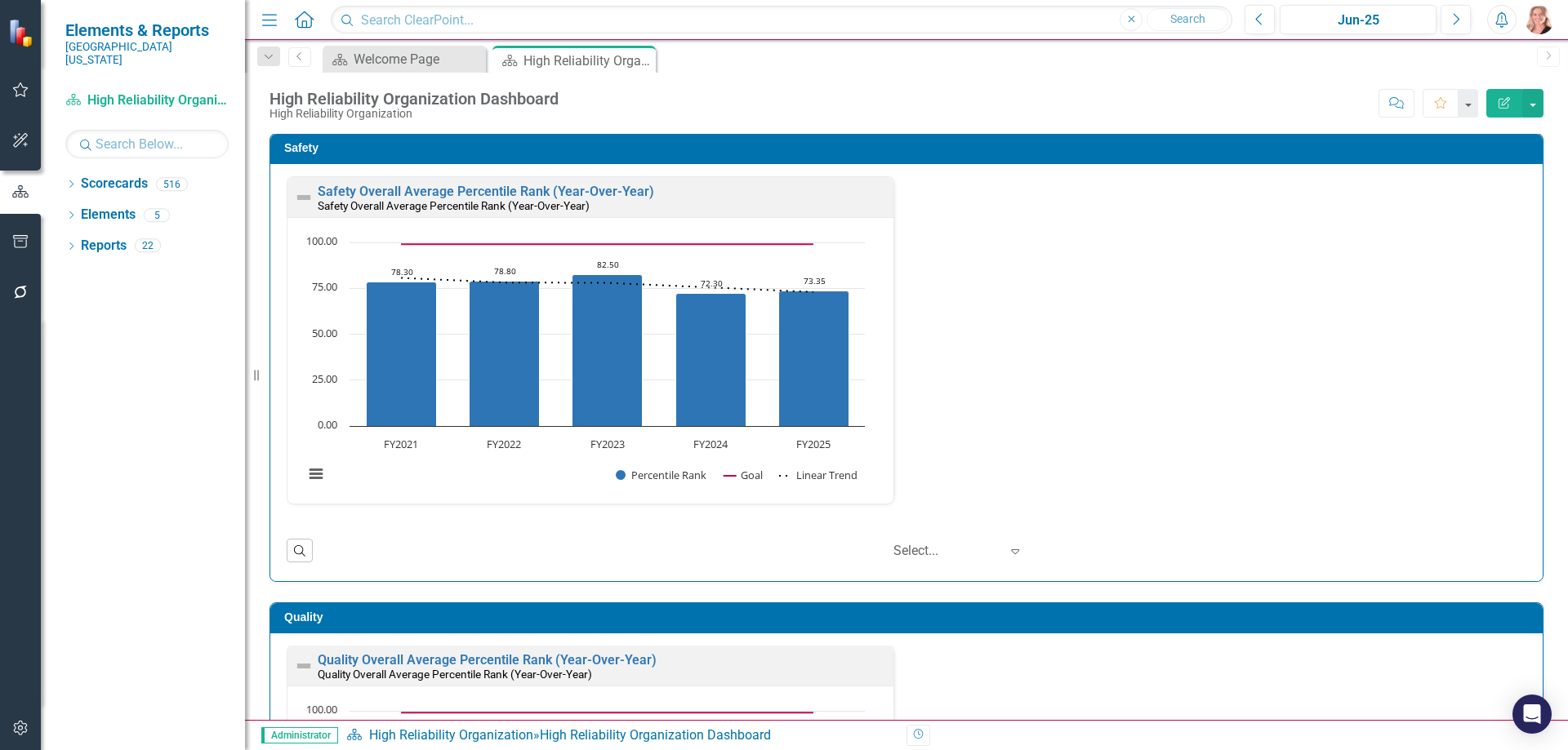
scroll to position [0, 0]
click at [644, 62] on icon "Close" at bounding box center [640, 61] width 16 height 13
